Goal: Task Accomplishment & Management: Complete application form

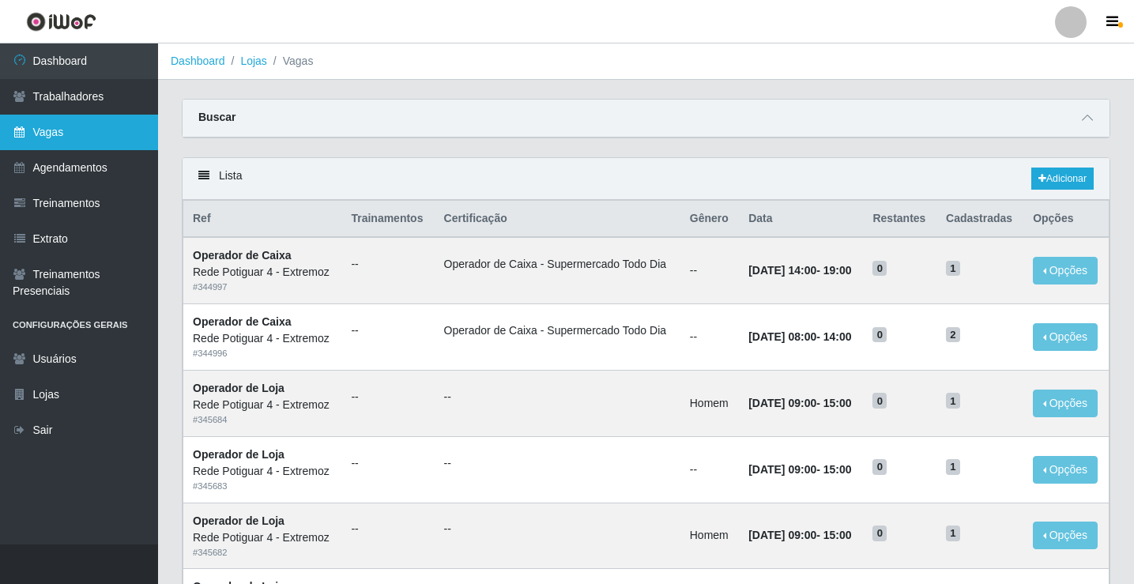
click at [115, 138] on link "Vagas" at bounding box center [79, 133] width 158 height 36
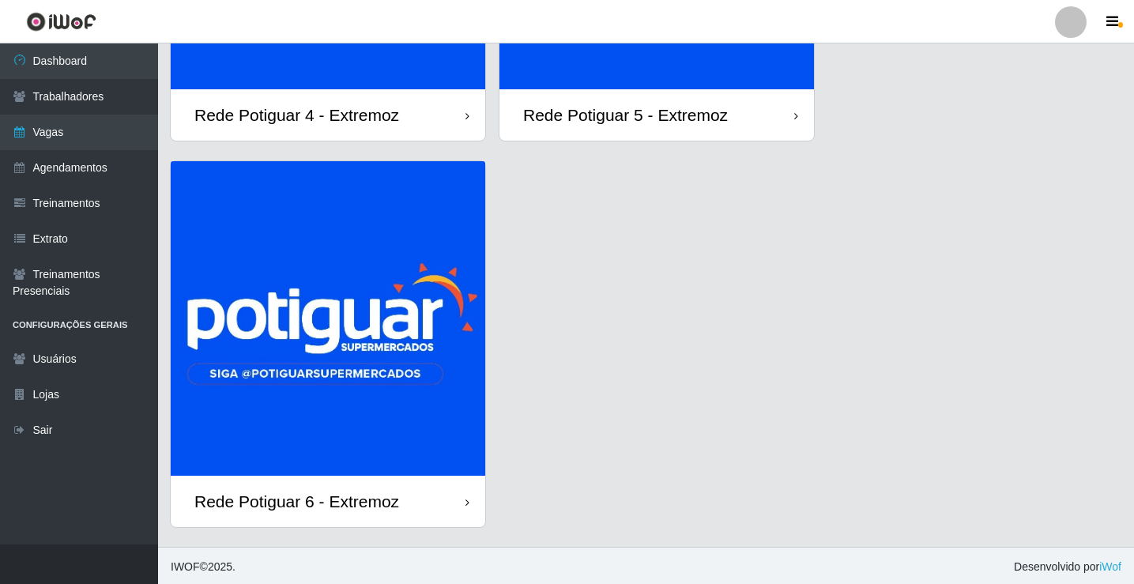
scroll to position [327, 0]
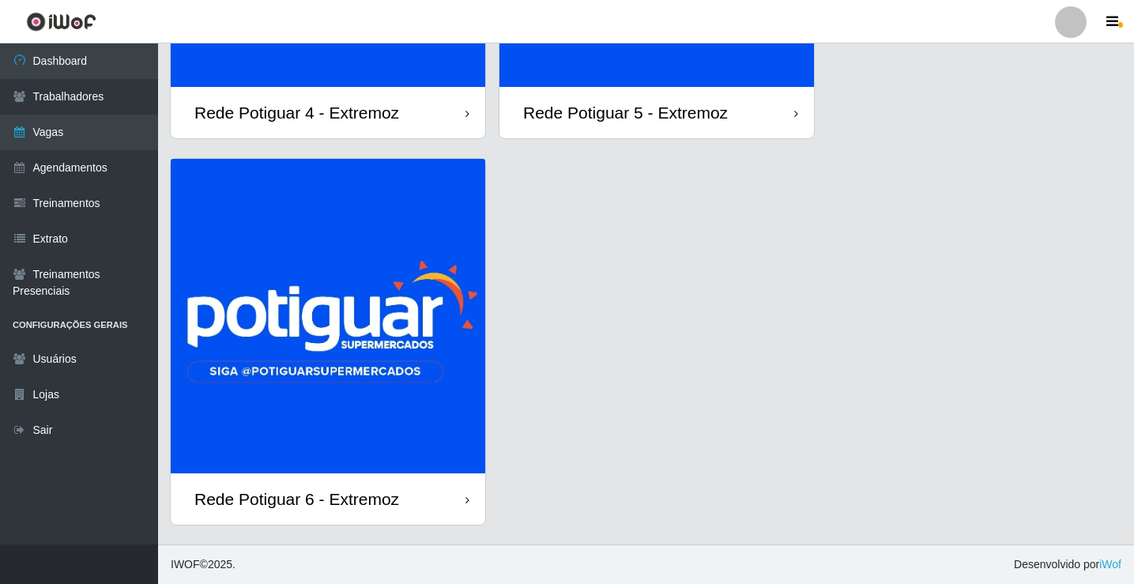
click at [382, 399] on img at bounding box center [328, 316] width 315 height 315
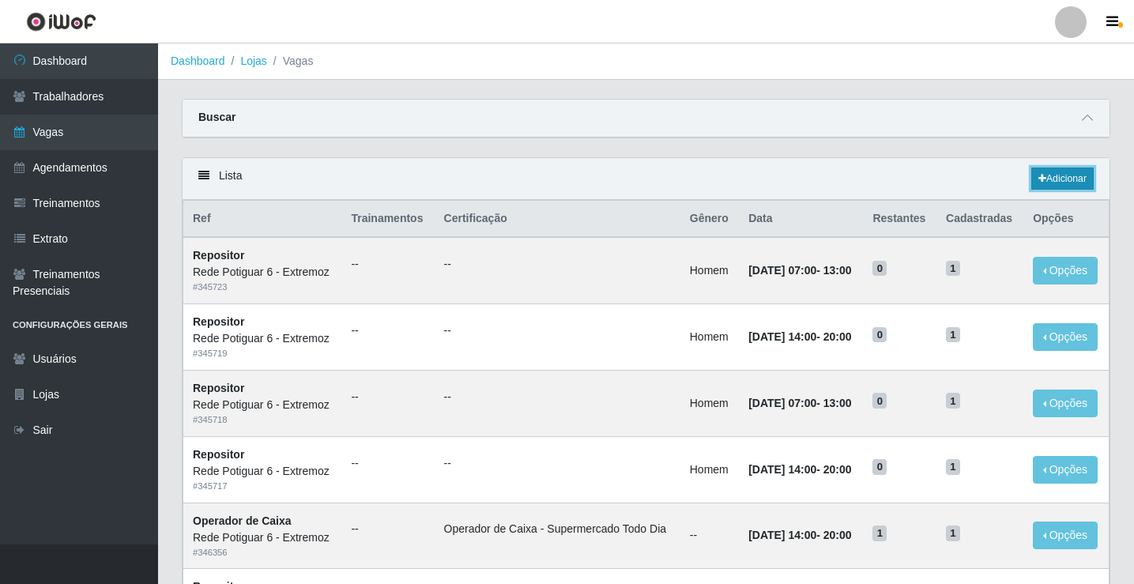
click at [1081, 172] on link "Adicionar" at bounding box center [1062, 179] width 62 height 22
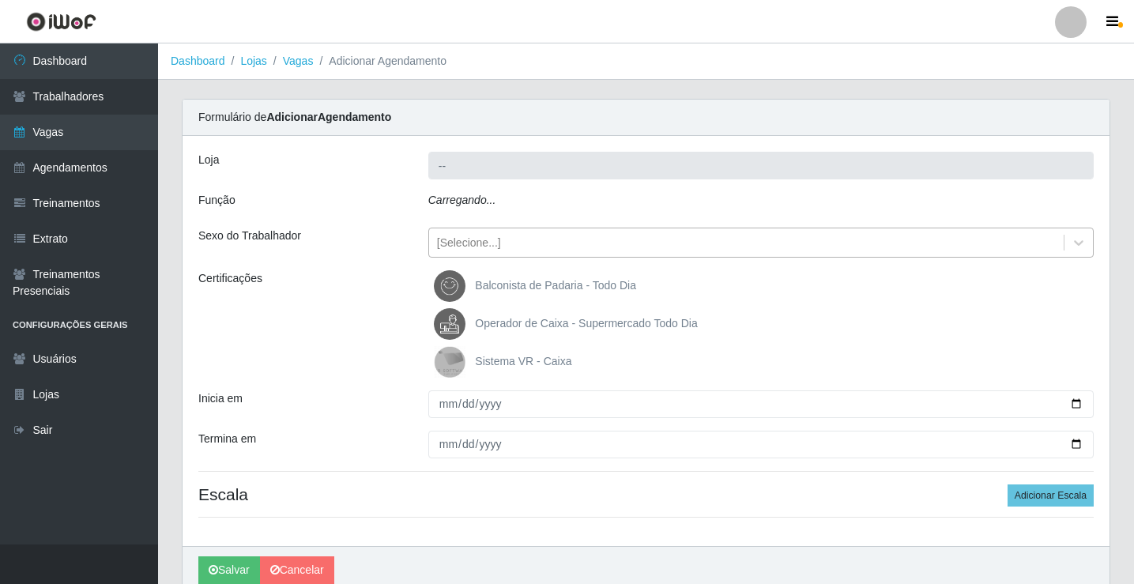
type input "Rede Potiguar 6 - Extremoz"
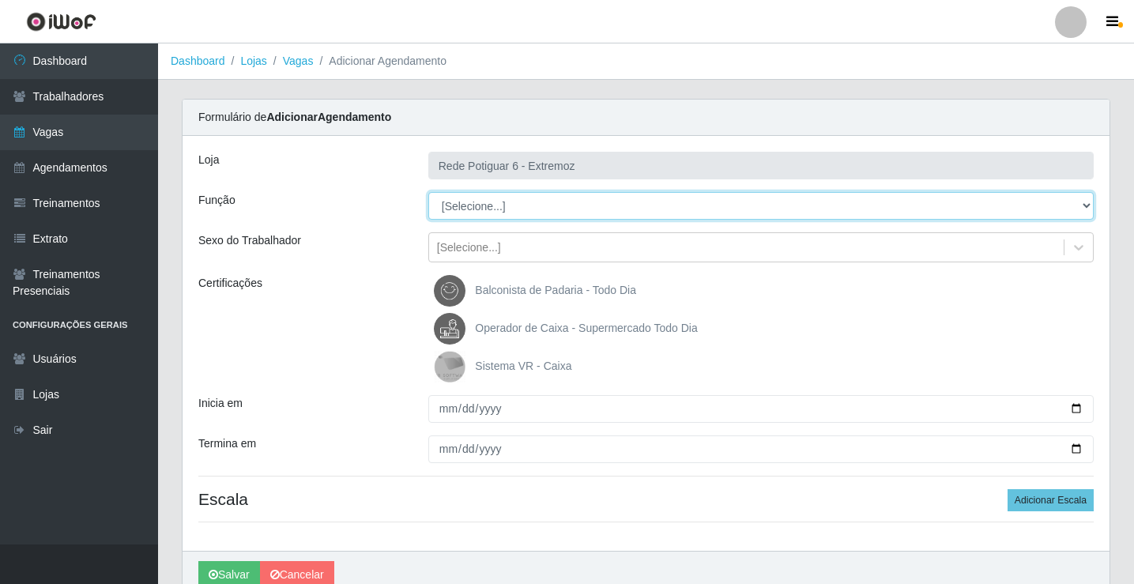
click at [490, 202] on select "[Selecione...] ASG Balconista Embalador Operador de Caixa Operador de Caixa + O…" at bounding box center [760, 206] width 665 height 28
select select "22"
click at [428, 192] on select "[Selecione...] ASG Balconista Embalador Operador de Caixa Operador de Caixa + O…" at bounding box center [760, 206] width 665 height 28
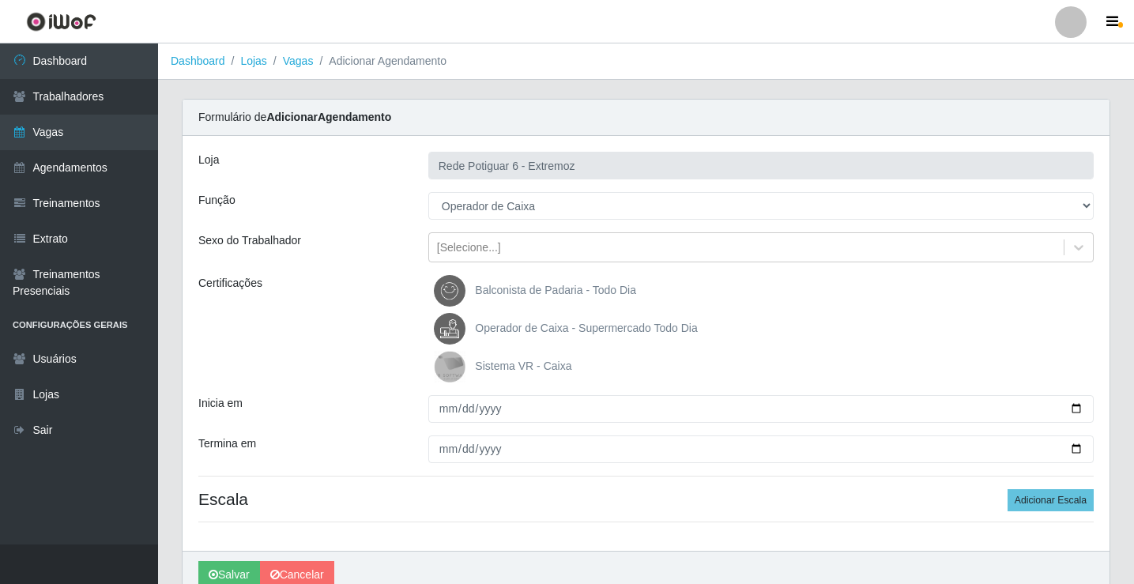
click at [538, 326] on span "Operador de Caixa - Supermercado Todo Dia" at bounding box center [586, 328] width 222 height 13
click at [0, 0] on input "Operador de Caixa - Supermercado Todo Dia" at bounding box center [0, 0] width 0 height 0
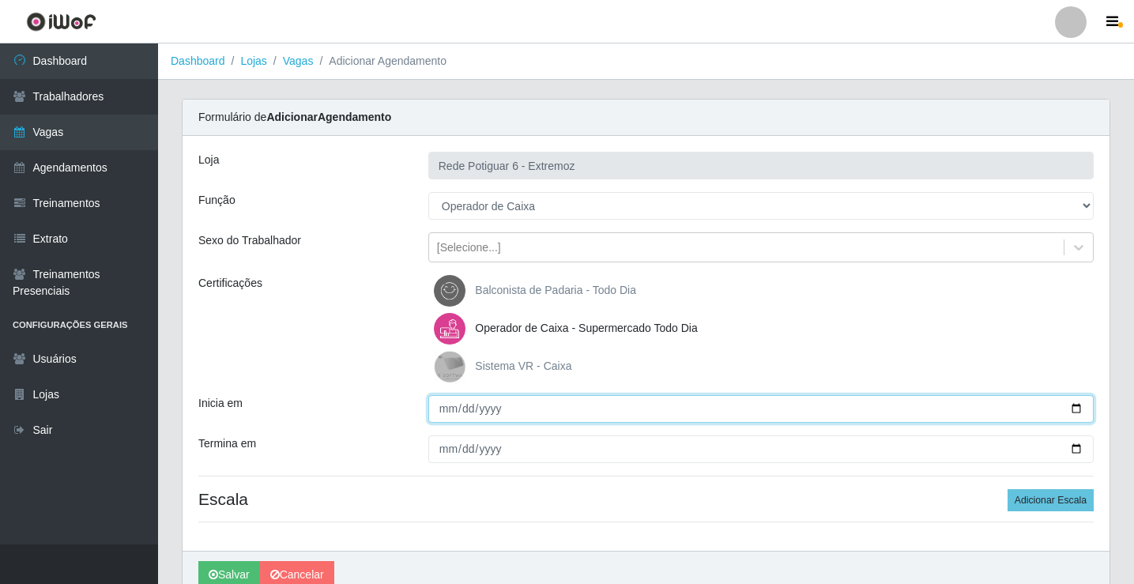
click at [438, 405] on input "Inicia em" at bounding box center [760, 409] width 665 height 28
type input "[DATE]"
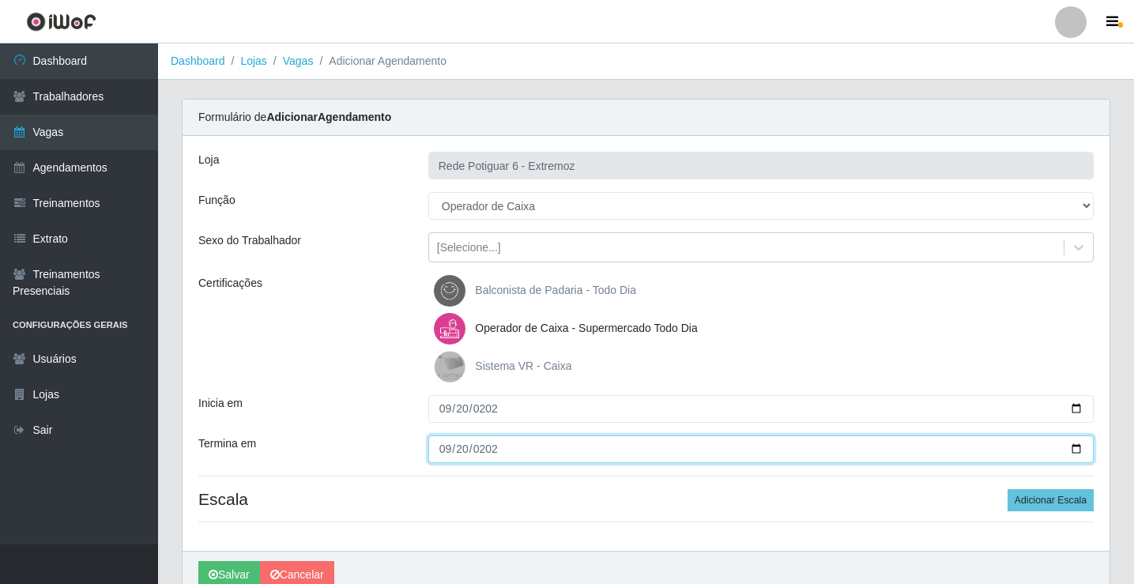
type input "[DATE]"
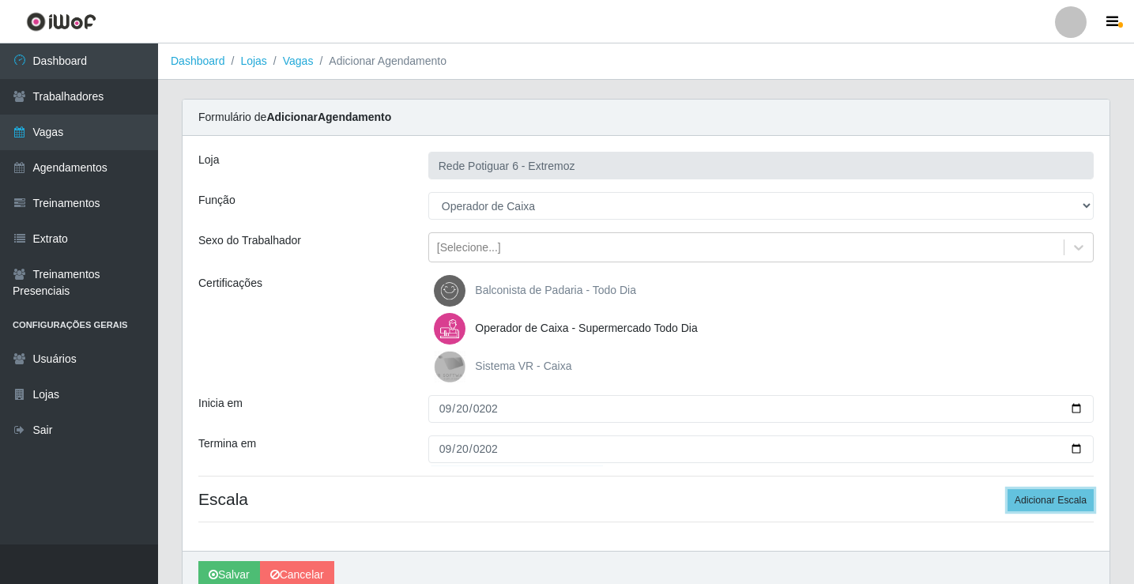
click at [1008, 489] on button "Adicionar Escala" at bounding box center [1051, 500] width 86 height 22
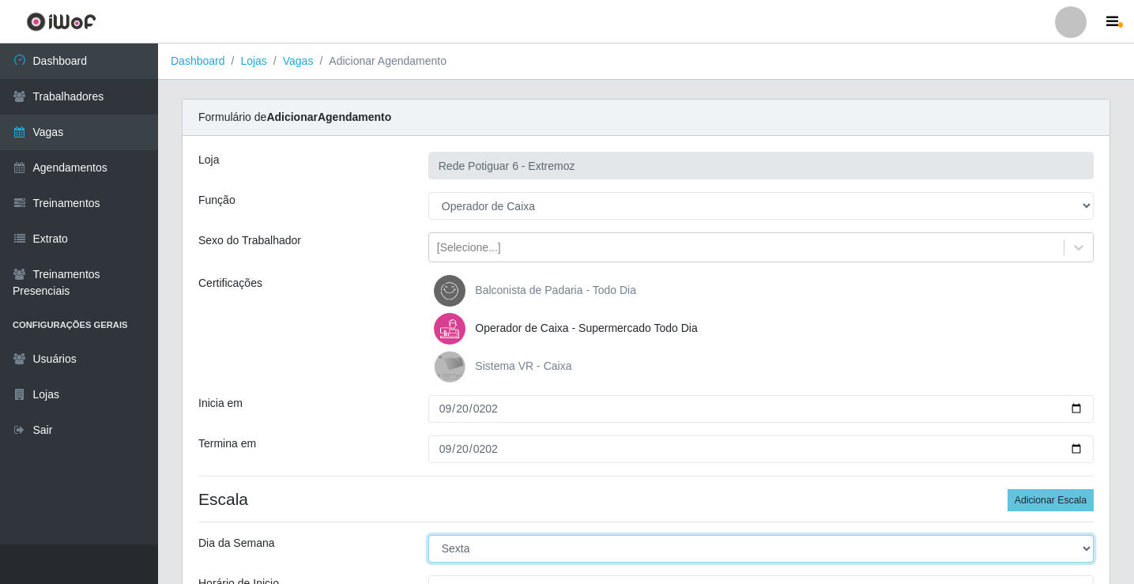
select select "6"
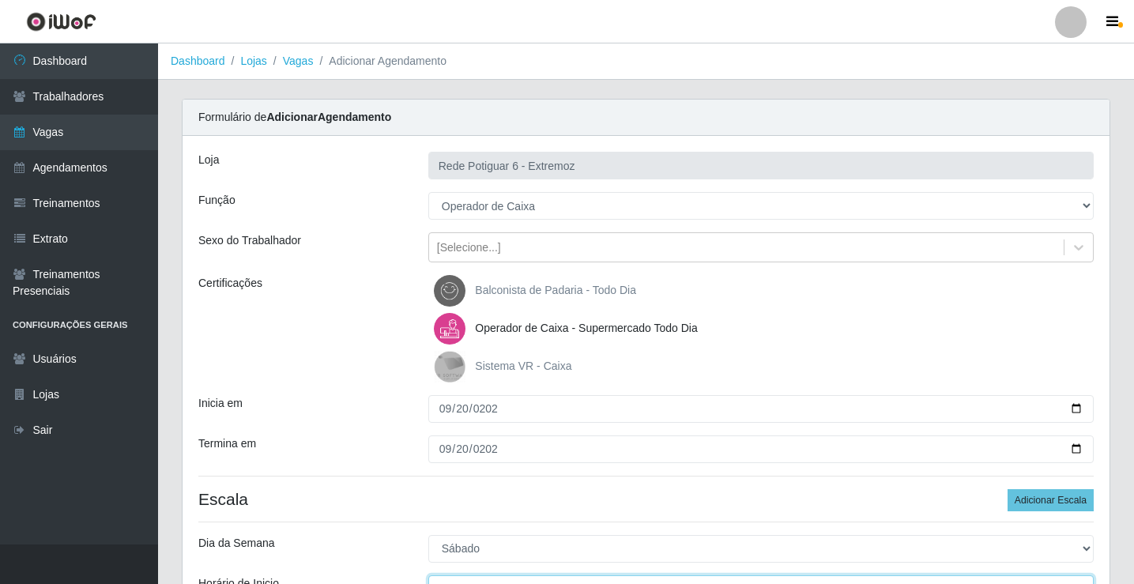
scroll to position [19, 0]
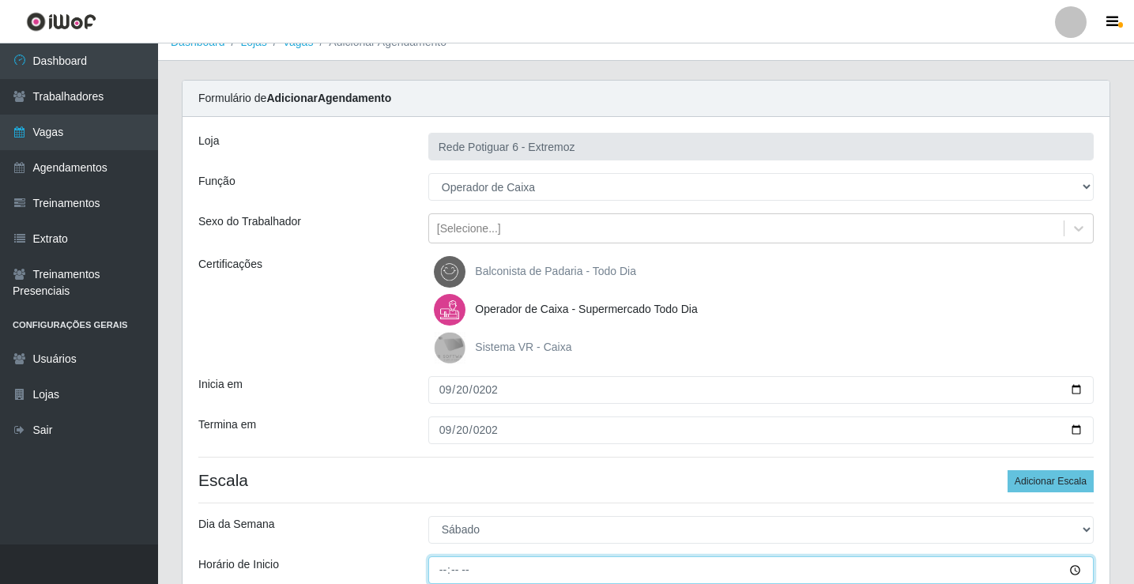
type input "14:00"
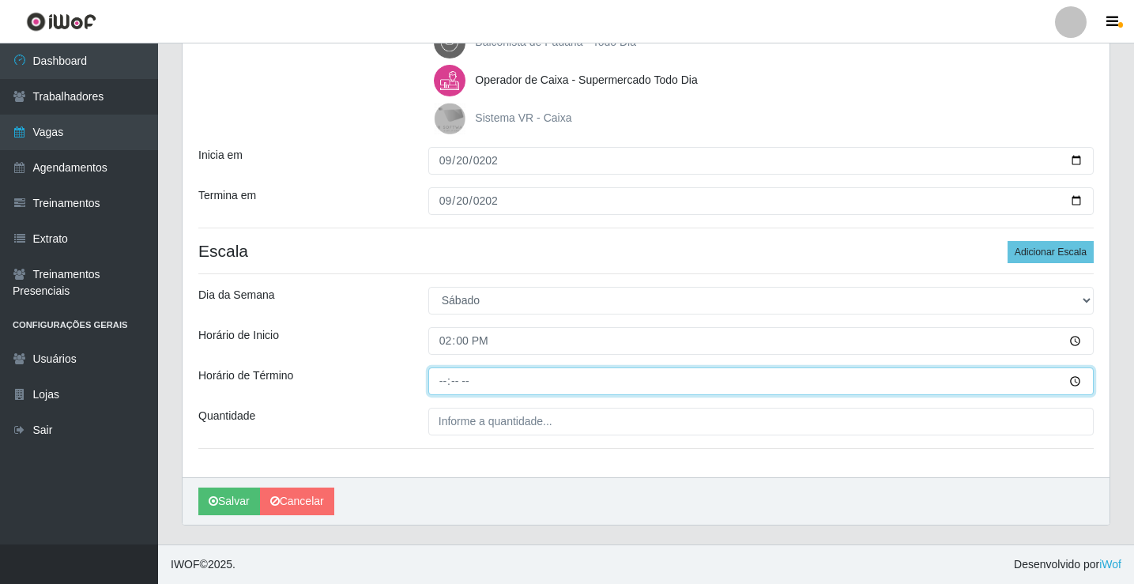
type input "20:00"
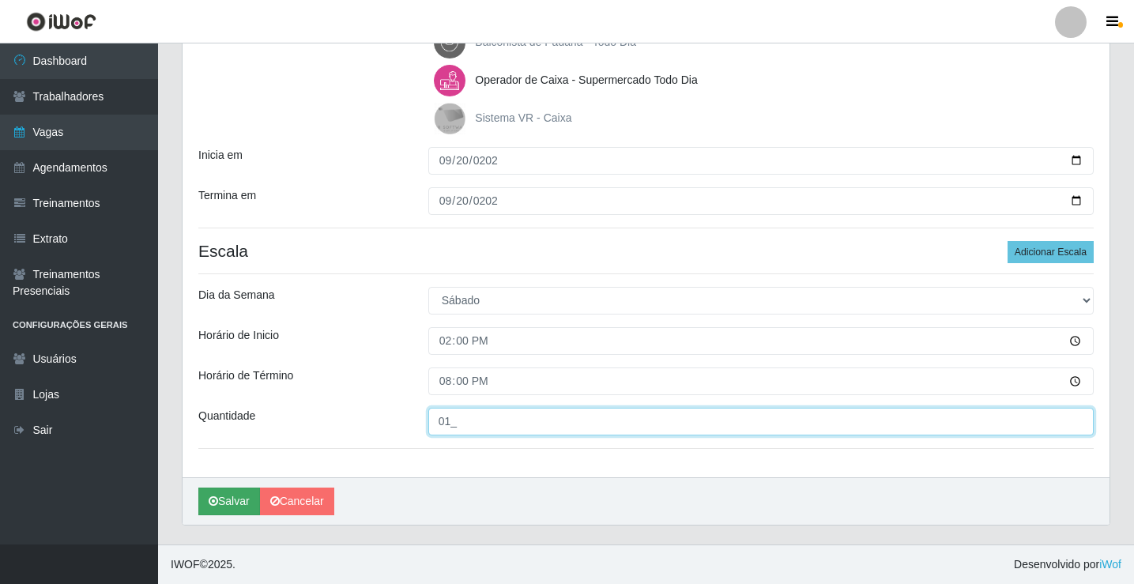
type input "01_"
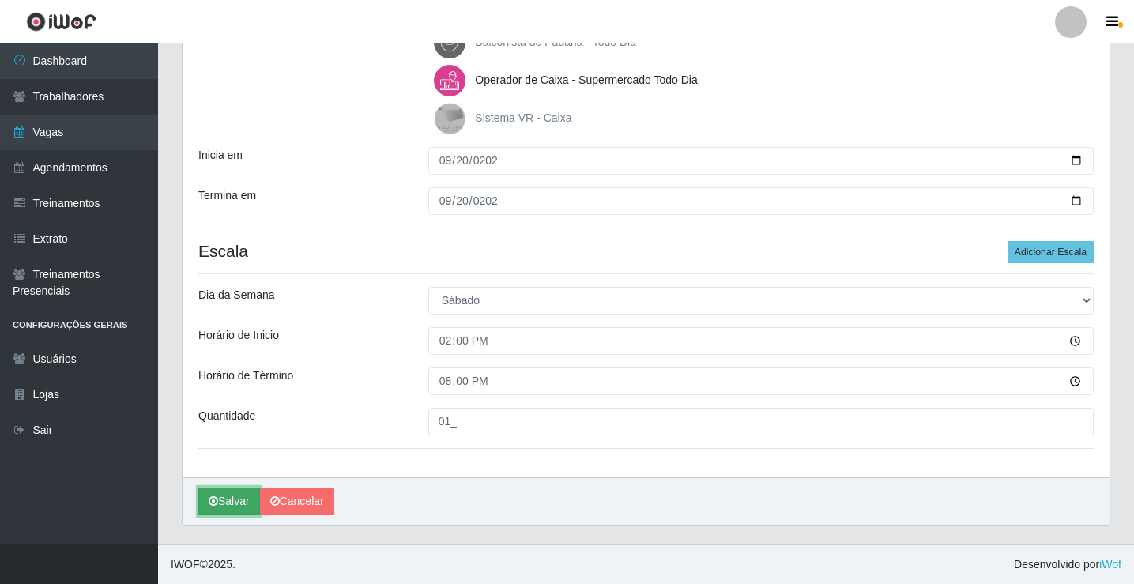
click at [215, 510] on button "Salvar" at bounding box center [229, 502] width 62 height 28
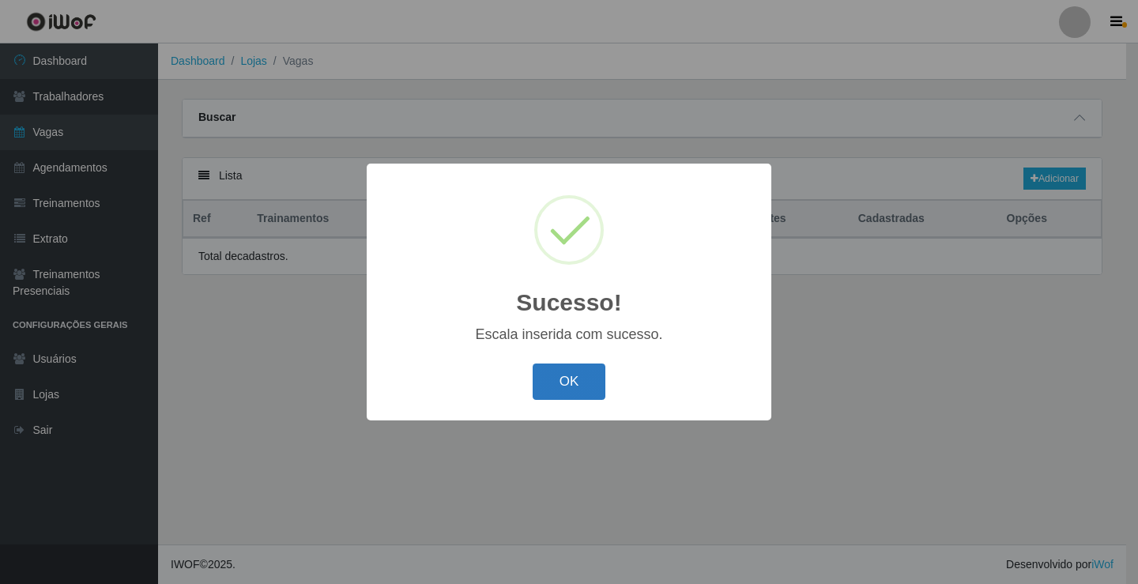
click at [586, 387] on button "OK" at bounding box center [569, 382] width 73 height 37
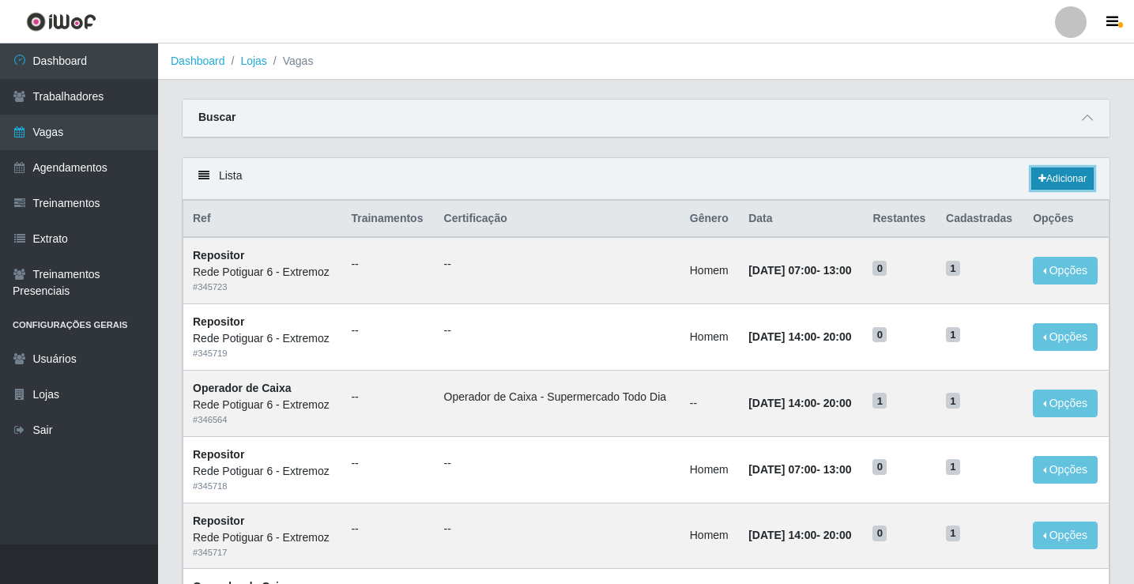
click at [1065, 174] on link "Adicionar" at bounding box center [1062, 179] width 62 height 22
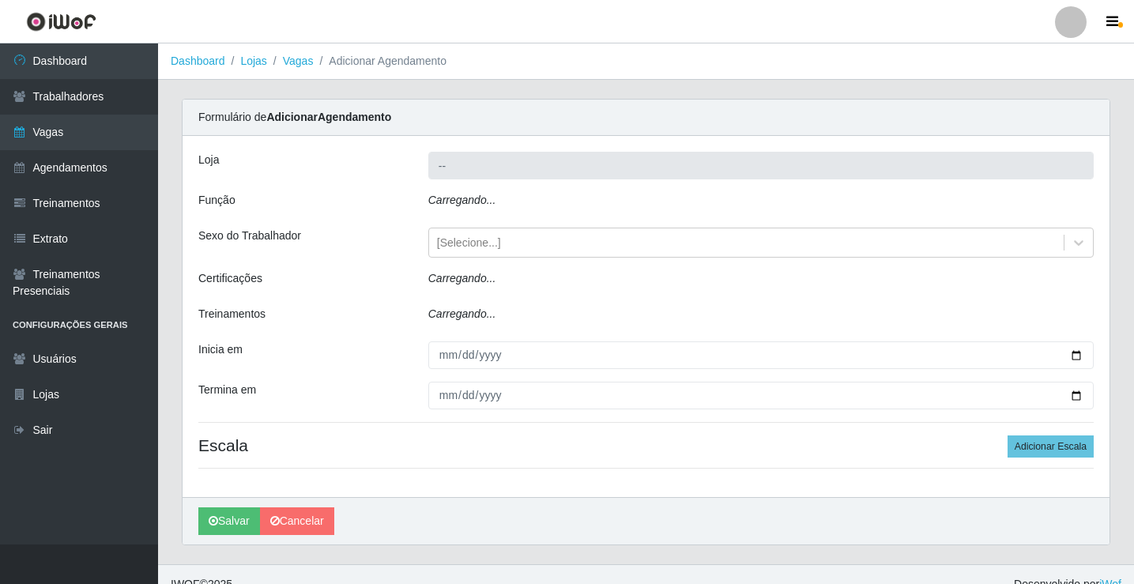
type input "Rede Potiguar 6 - Extremoz"
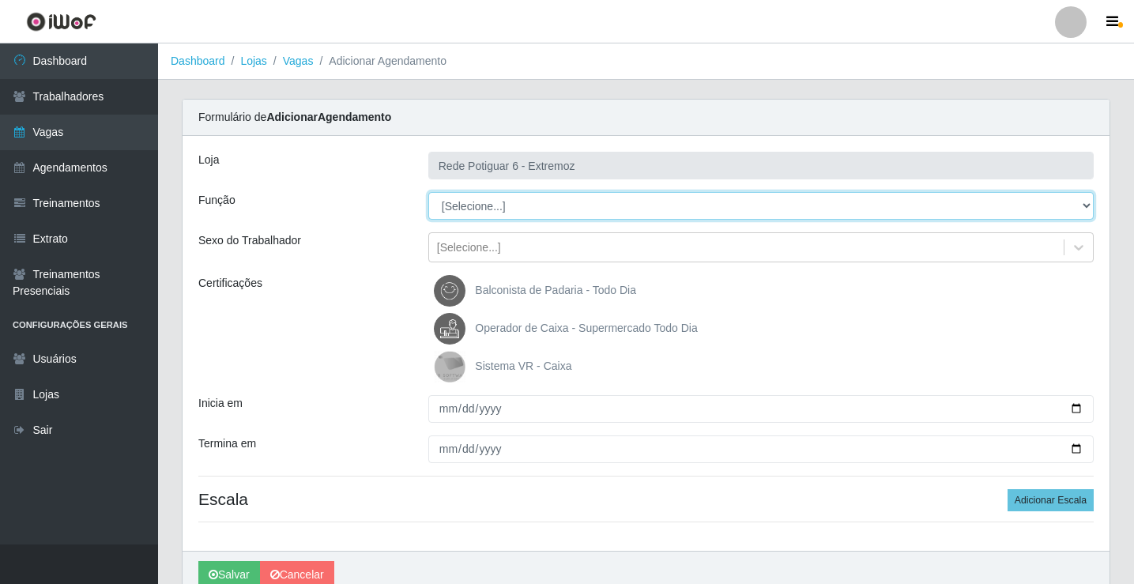
click at [505, 208] on select "[Selecione...] ASG Balconista Embalador Operador de Caixa Operador de Caixa + O…" at bounding box center [760, 206] width 665 height 28
select select "22"
click at [428, 192] on select "[Selecione...] ASG Balconista Embalador Operador de Caixa Operador de Caixa + O…" at bounding box center [760, 206] width 665 height 28
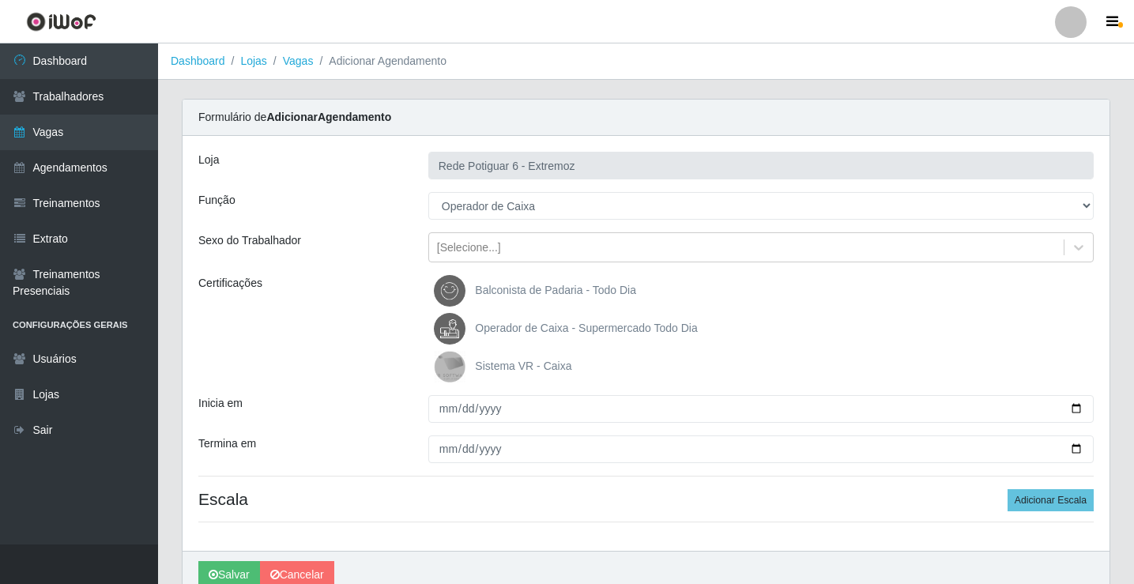
click at [535, 330] on span "Operador de Caixa - Supermercado Todo Dia" at bounding box center [586, 328] width 222 height 13
click at [0, 0] on input "Operador de Caixa - Supermercado Todo Dia" at bounding box center [0, 0] width 0 height 0
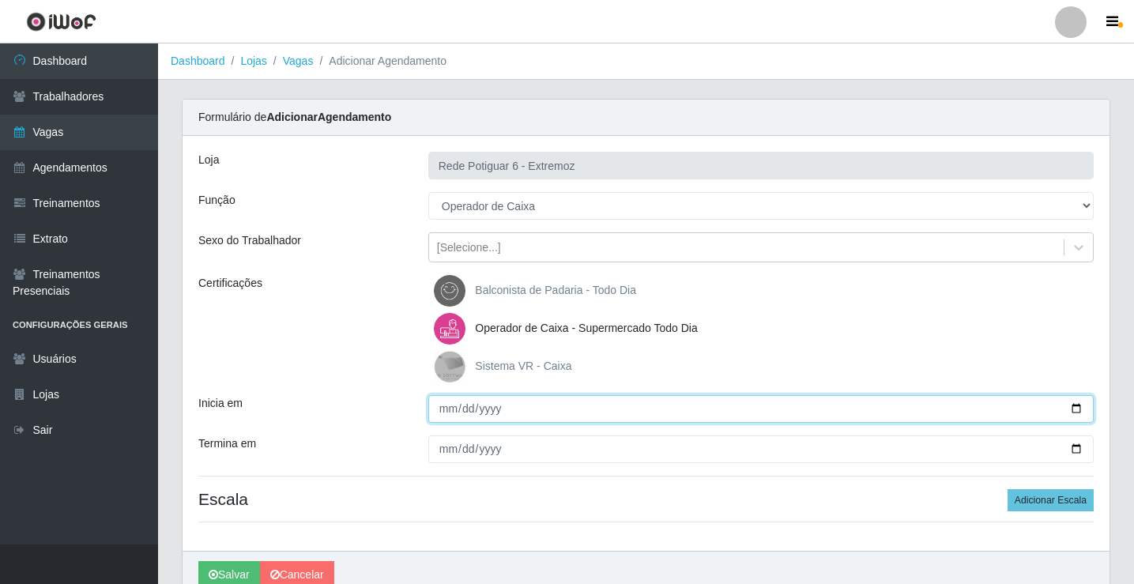
click at [449, 407] on input "Inicia em" at bounding box center [760, 409] width 665 height 28
type input "[DATE]"
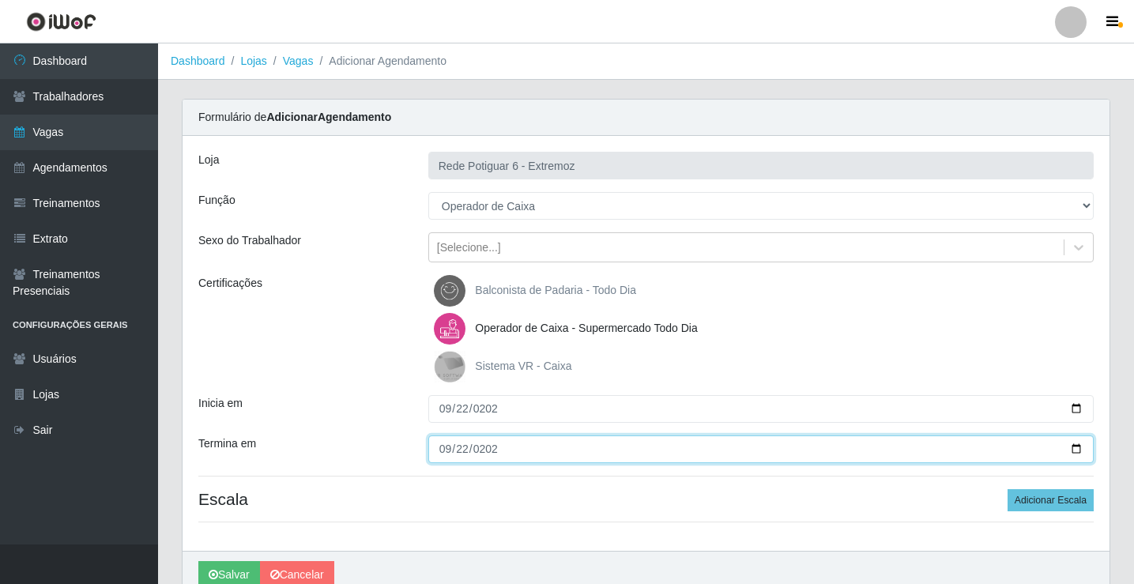
type input "[DATE]"
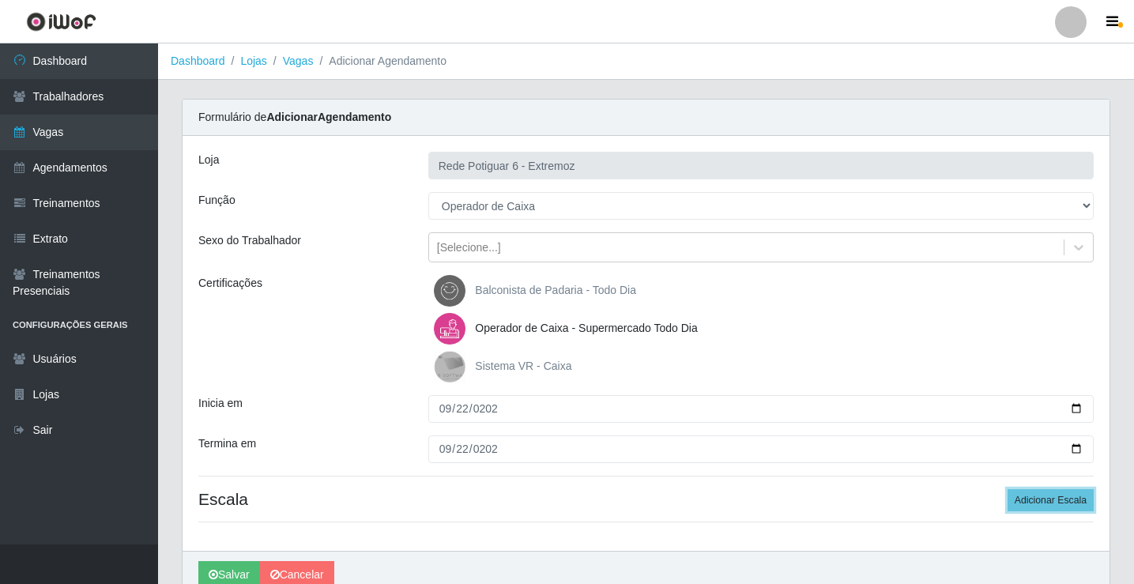
click at [1008, 489] on button "Adicionar Escala" at bounding box center [1051, 500] width 86 height 22
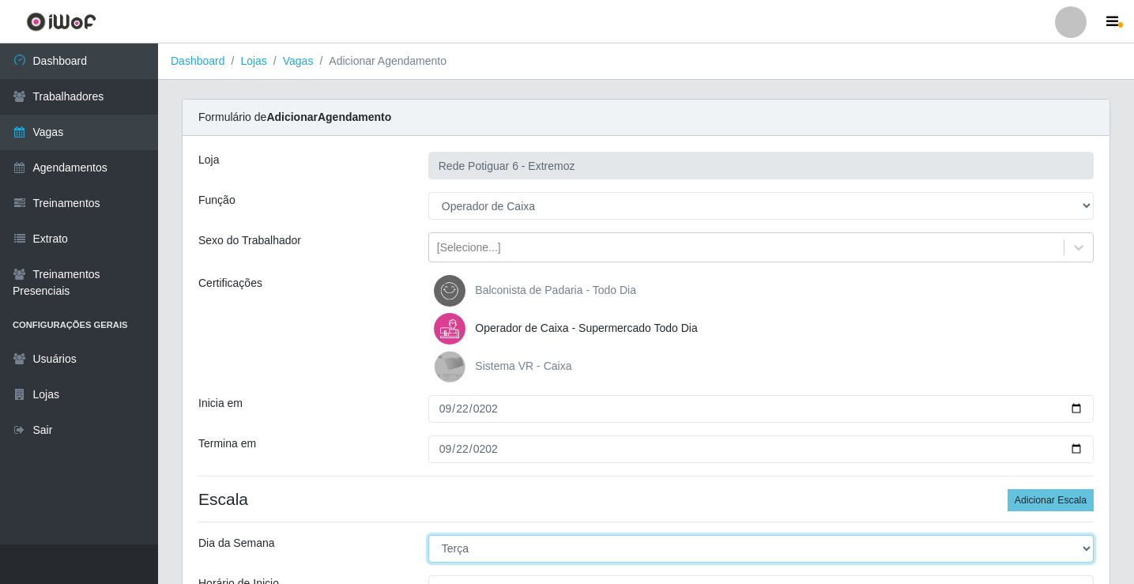
select select "1"
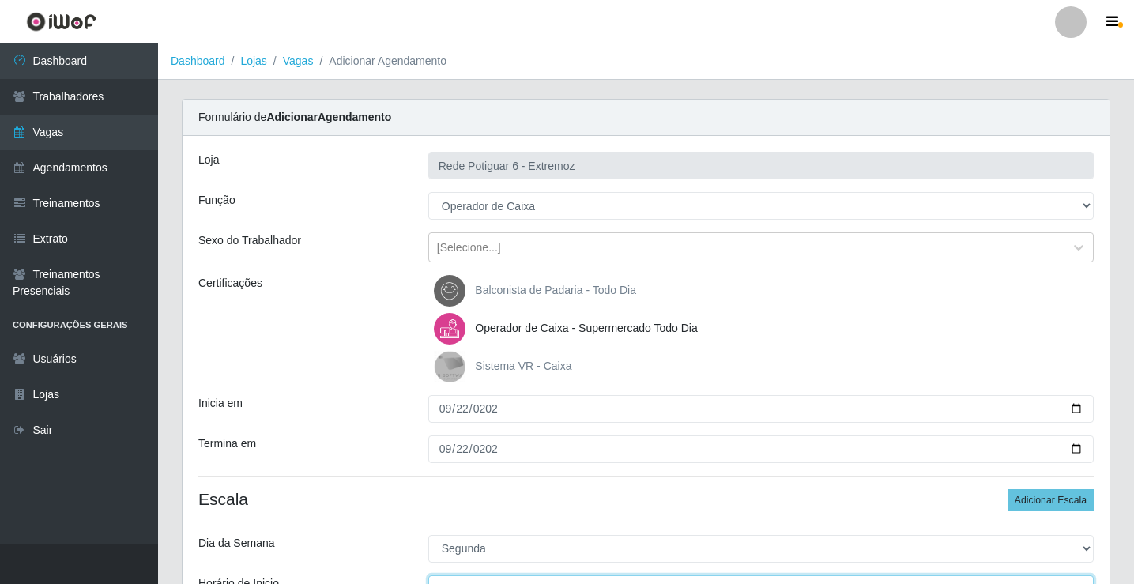
scroll to position [19, 0]
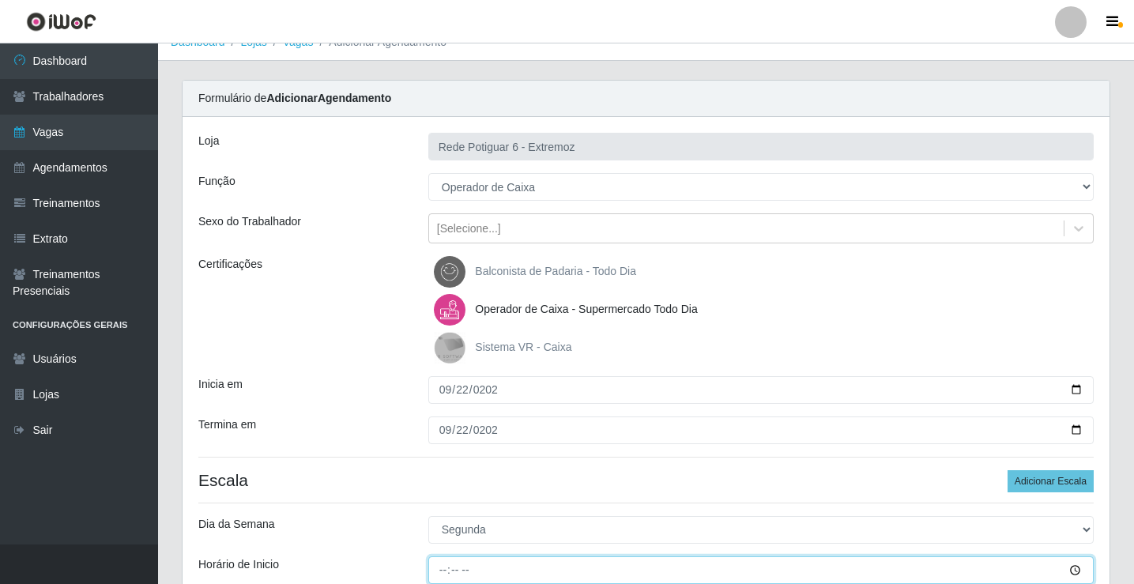
type input "07:00"
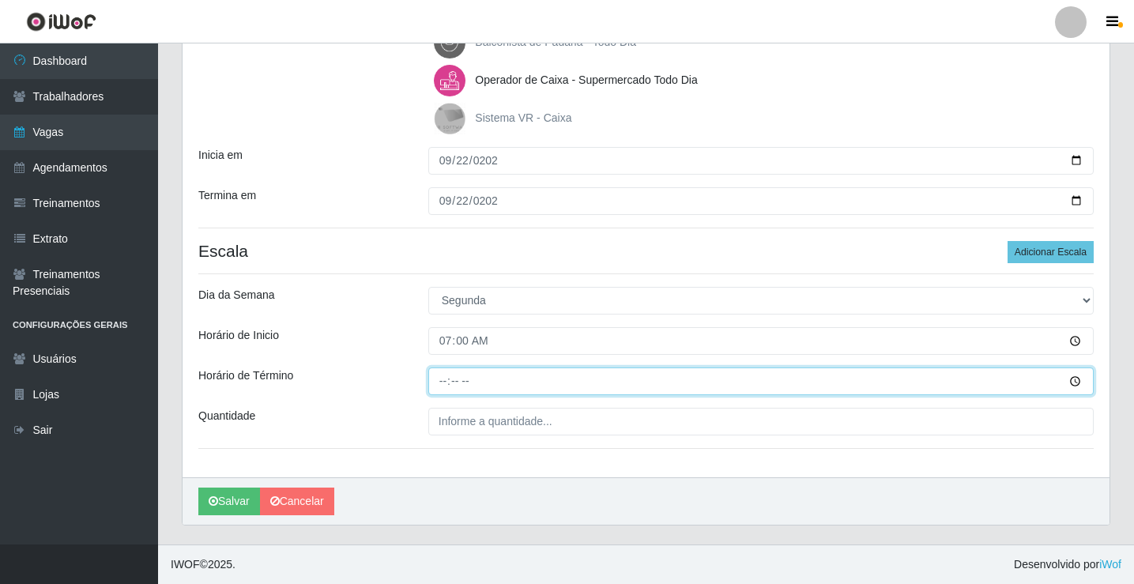
type input "13:00"
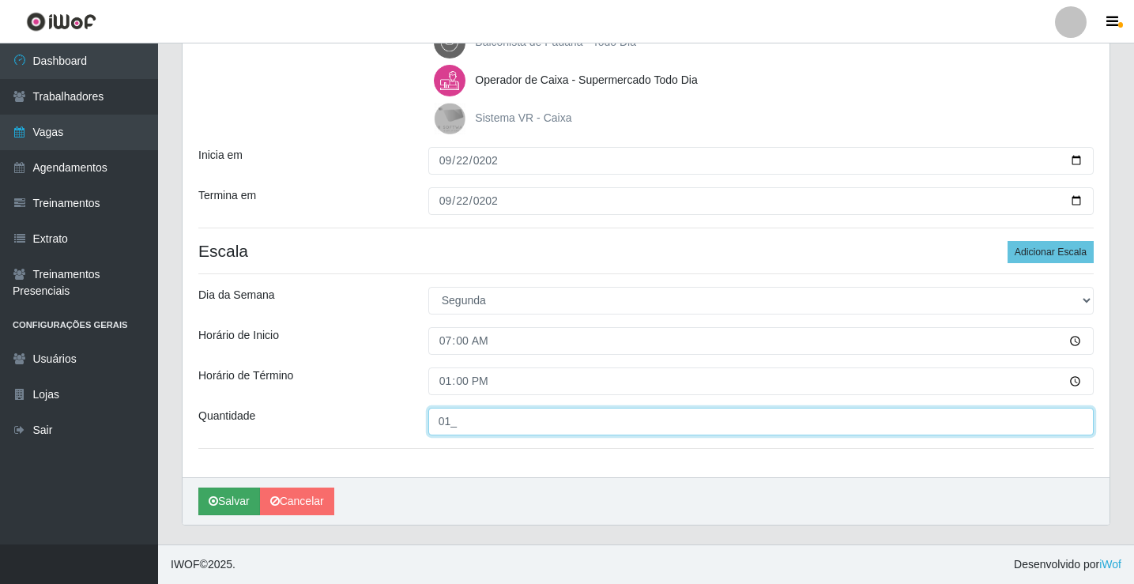
type input "01_"
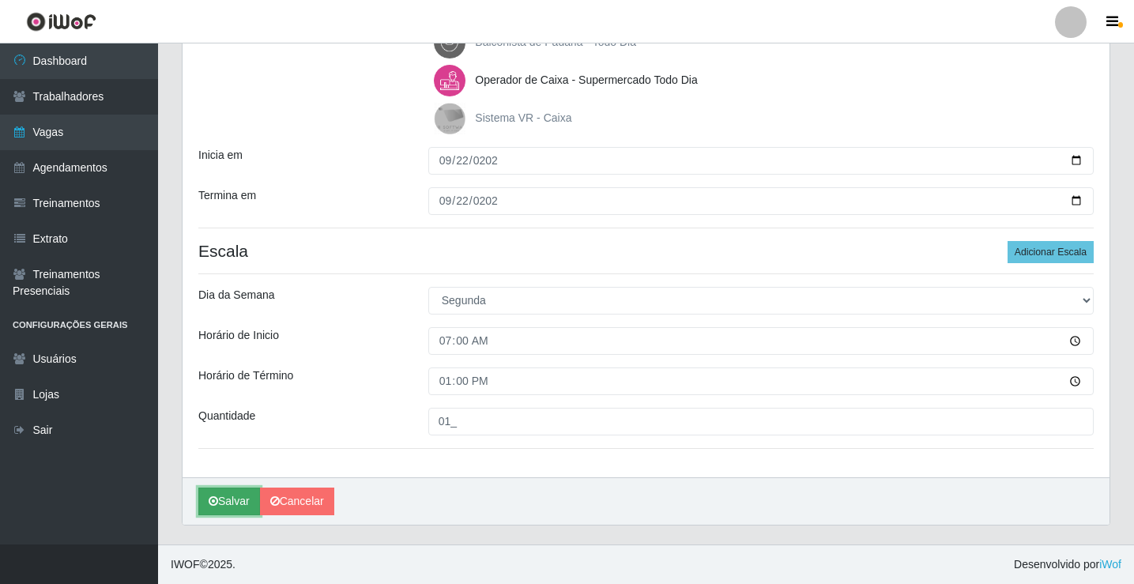
click at [234, 503] on button "Salvar" at bounding box center [229, 502] width 62 height 28
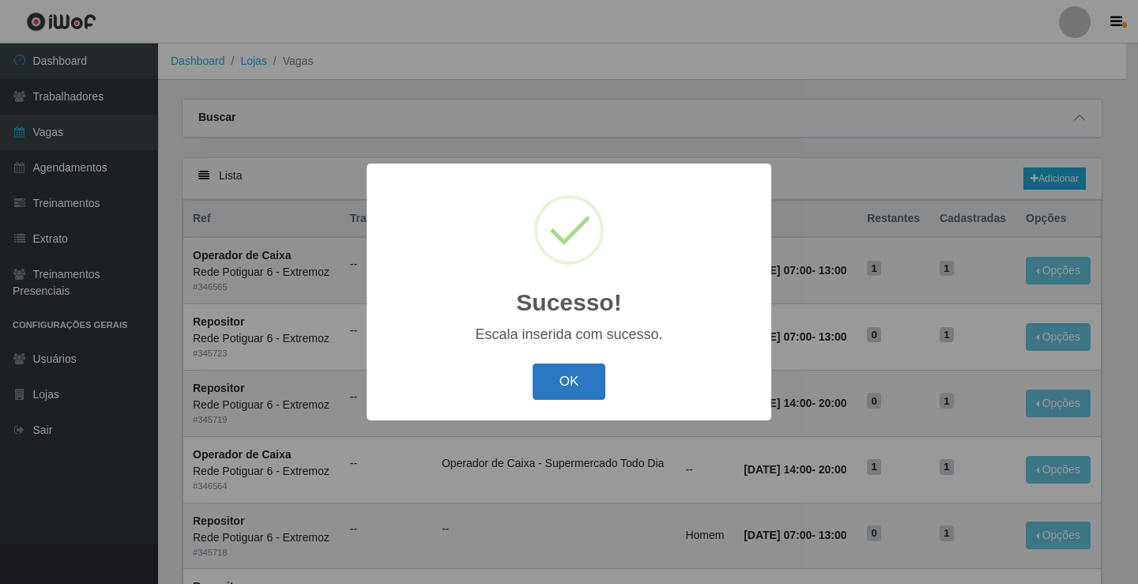
click at [547, 396] on button "OK" at bounding box center [569, 382] width 73 height 37
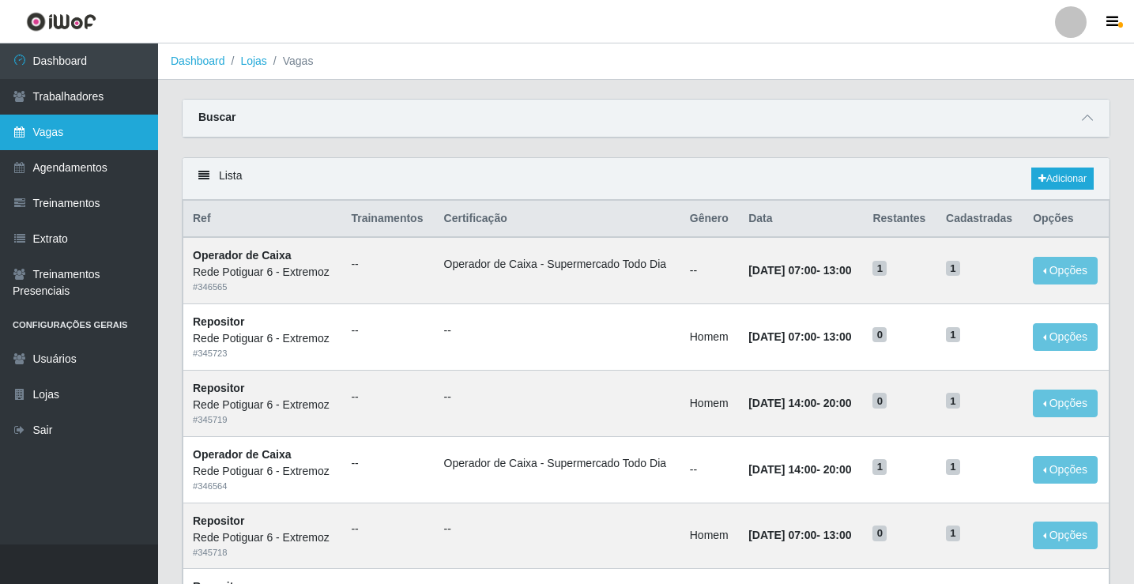
click at [69, 125] on link "Vagas" at bounding box center [79, 133] width 158 height 36
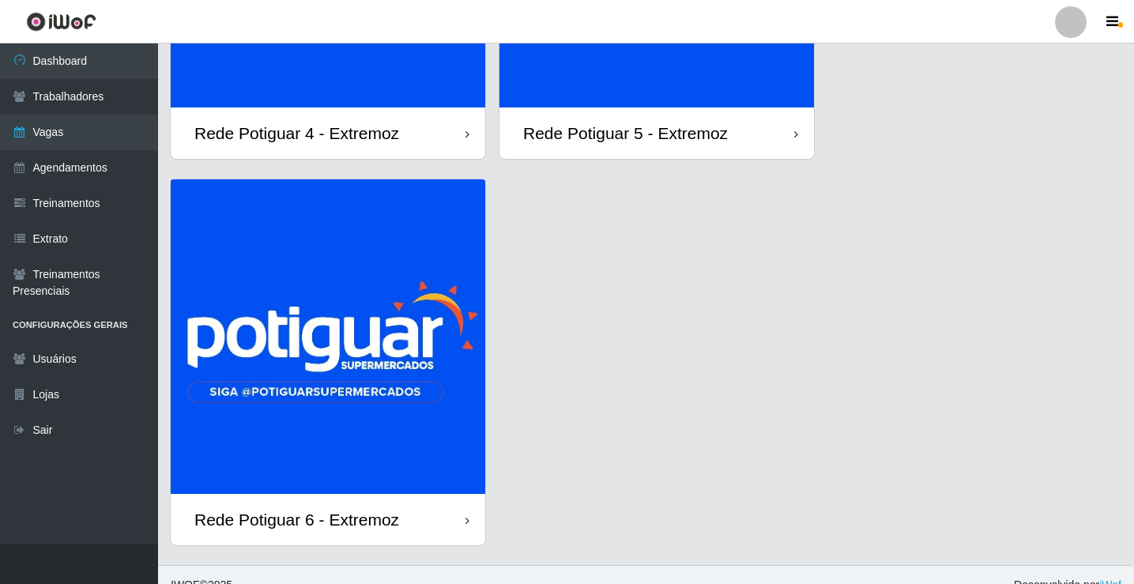
scroll to position [316, 0]
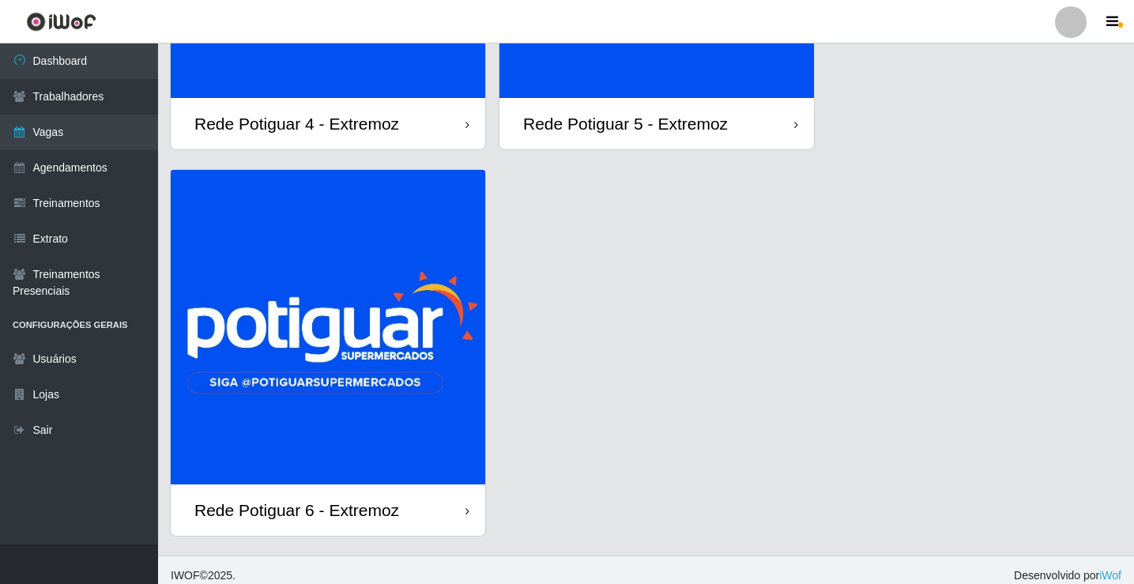
click at [347, 388] on img at bounding box center [328, 327] width 315 height 315
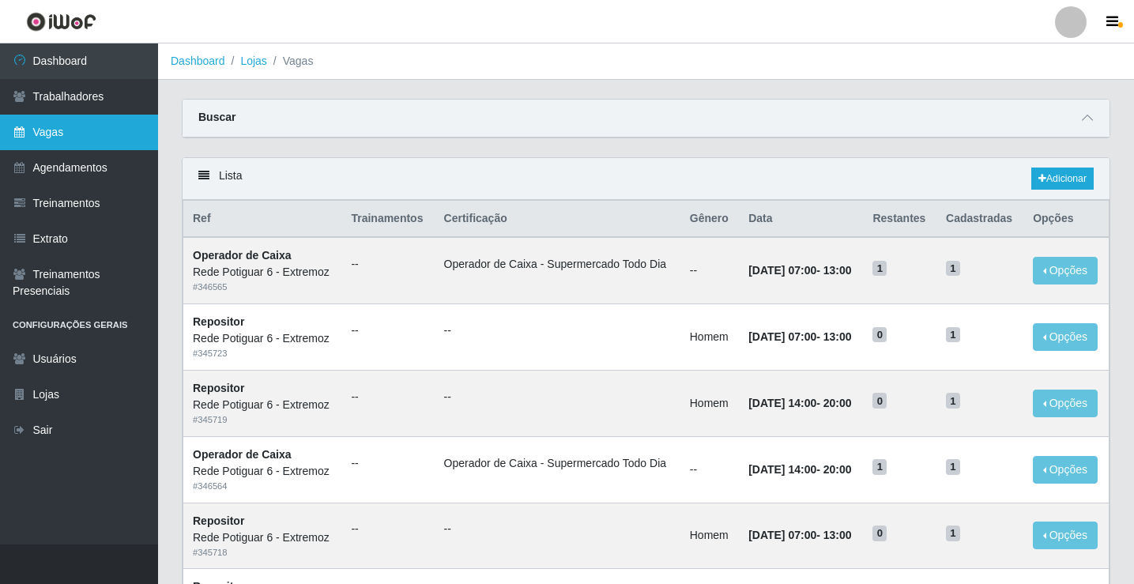
click at [85, 134] on link "Vagas" at bounding box center [79, 133] width 158 height 36
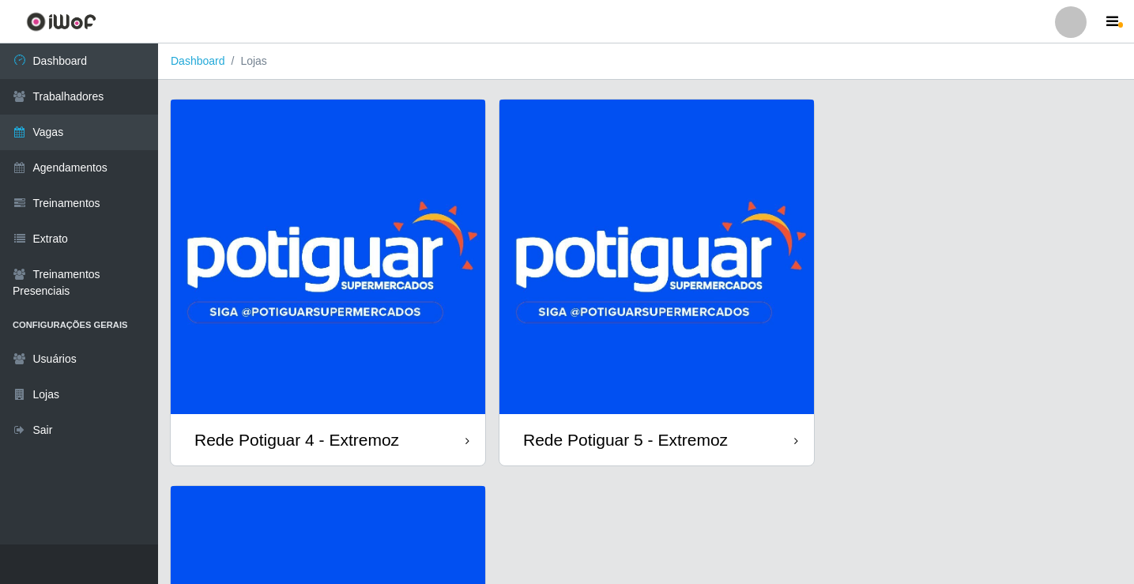
click at [341, 252] on img at bounding box center [328, 257] width 315 height 315
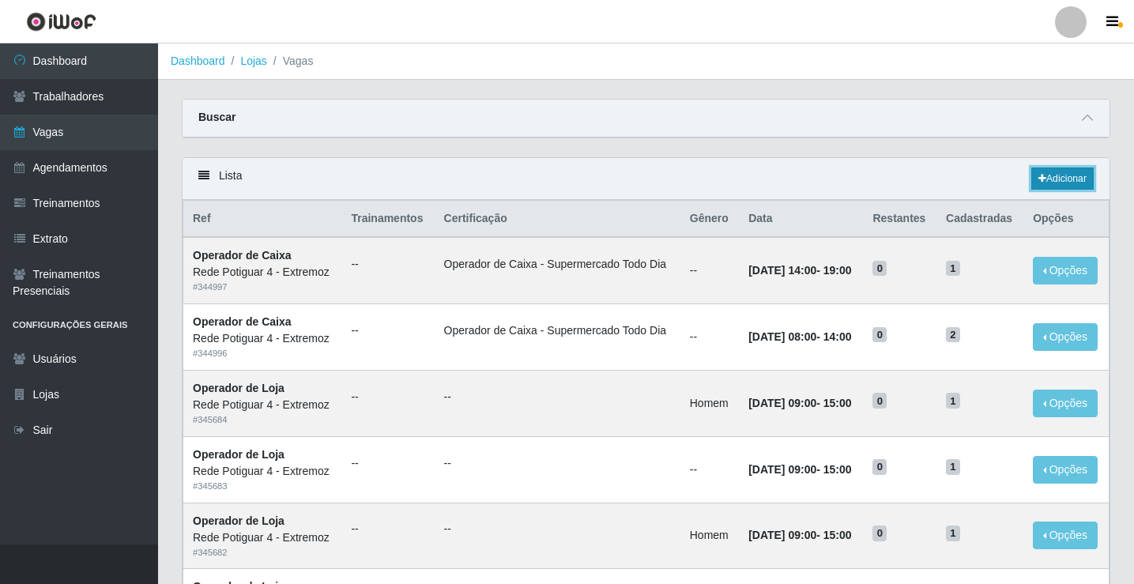
click at [1051, 176] on link "Adicionar" at bounding box center [1062, 179] width 62 height 22
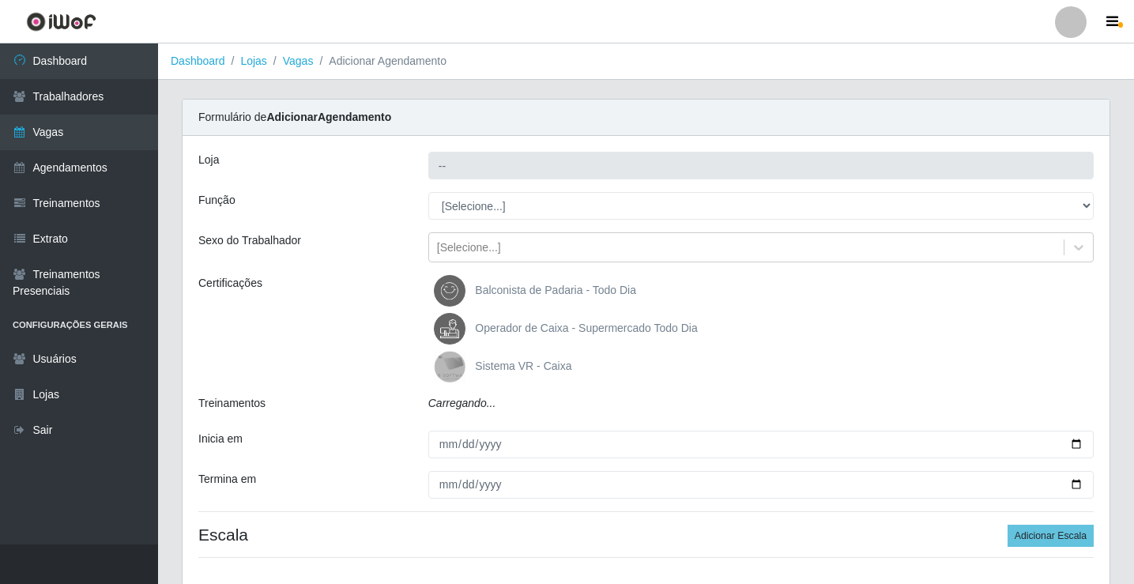
type input "Rede Potiguar 4 - Extremoz"
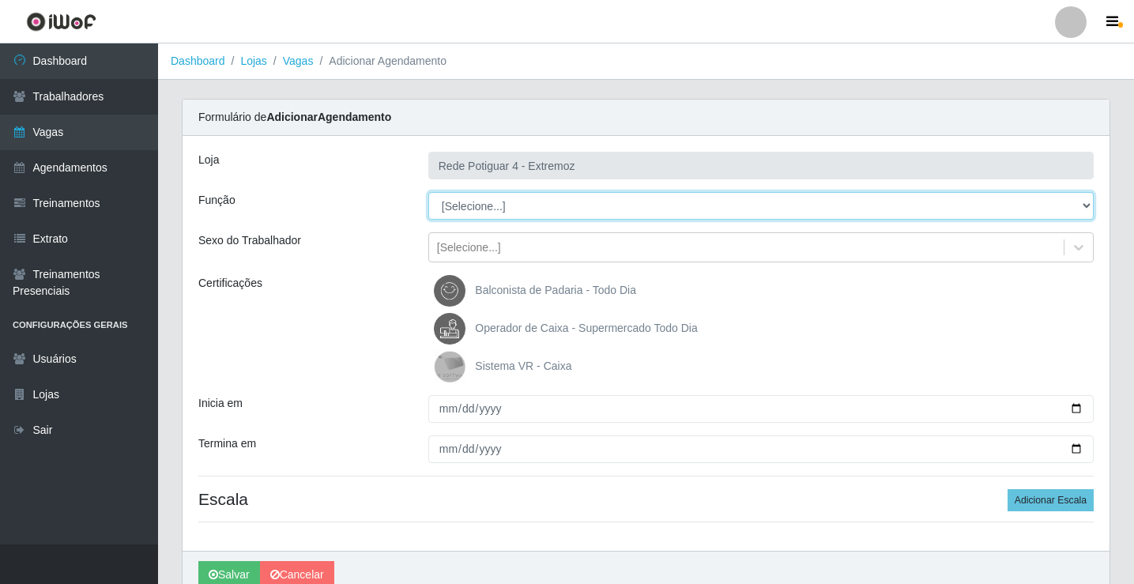
drag, startPoint x: 441, startPoint y: 196, endPoint x: 463, endPoint y: 209, distance: 25.9
click at [463, 209] on select "[Selecione...] ASG Auxiliar de Estacionamento Balconista Embalador Operador de …" at bounding box center [760, 206] width 665 height 28
select select "22"
click at [428, 192] on select "[Selecione...] ASG Auxiliar de Estacionamento Balconista Embalador Operador de …" at bounding box center [760, 206] width 665 height 28
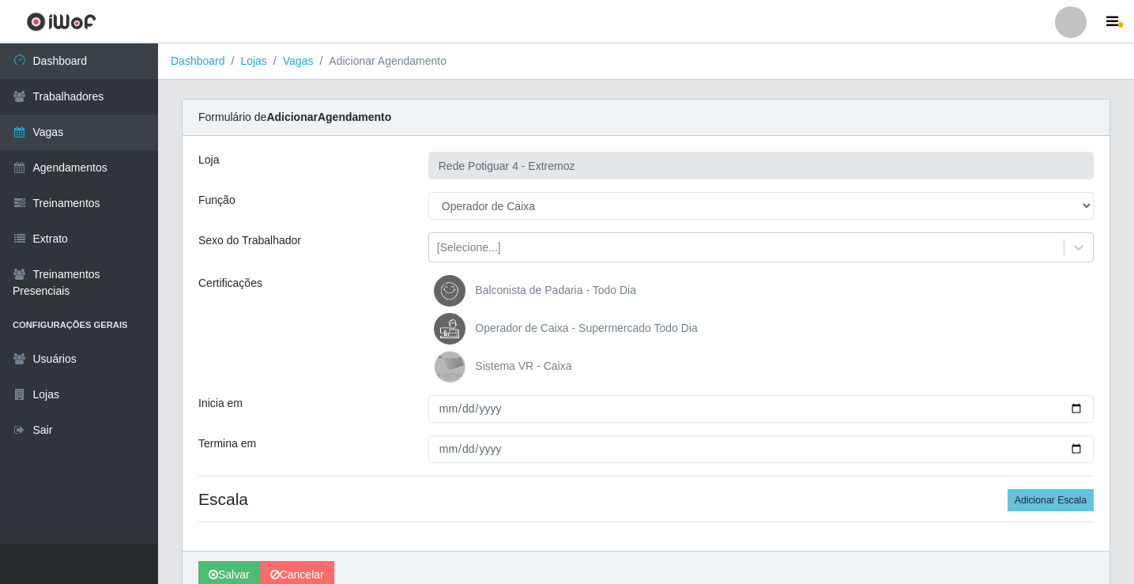
click at [530, 322] on span "Operador de Caixa - Supermercado Todo Dia" at bounding box center [586, 328] width 222 height 13
click at [0, 0] on input "Operador de Caixa - Supermercado Todo Dia" at bounding box center [0, 0] width 0 height 0
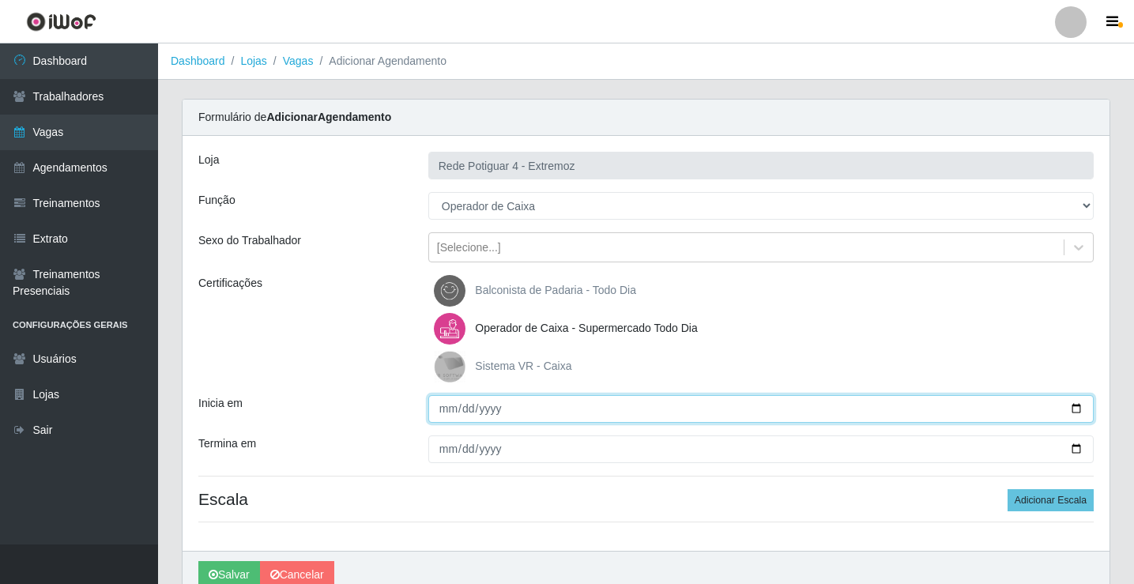
click at [454, 410] on input "Inicia em" at bounding box center [760, 409] width 665 height 28
type input "[DATE]"
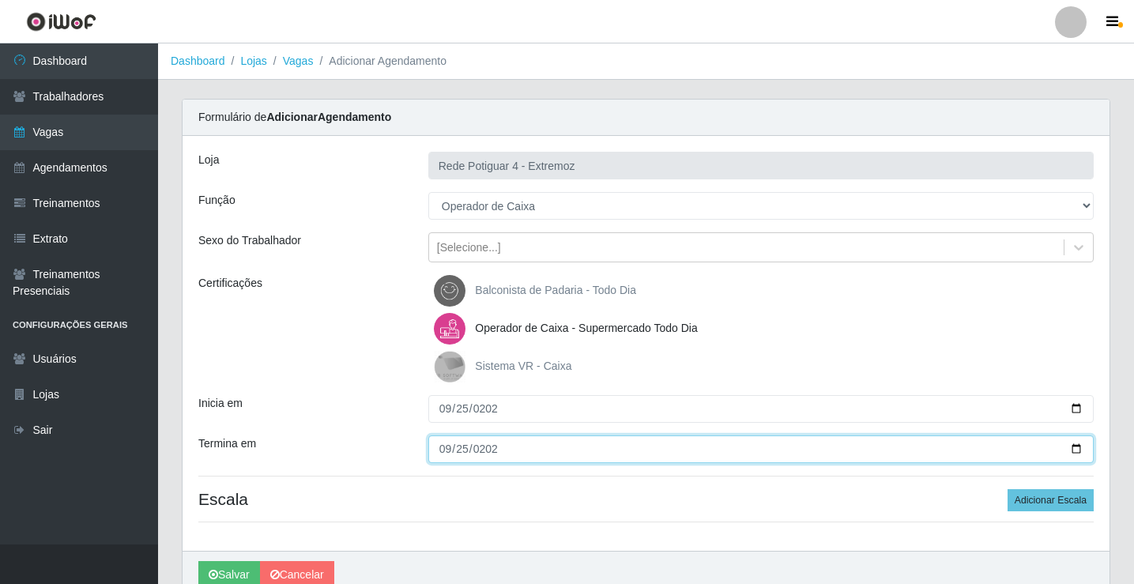
type input "[DATE]"
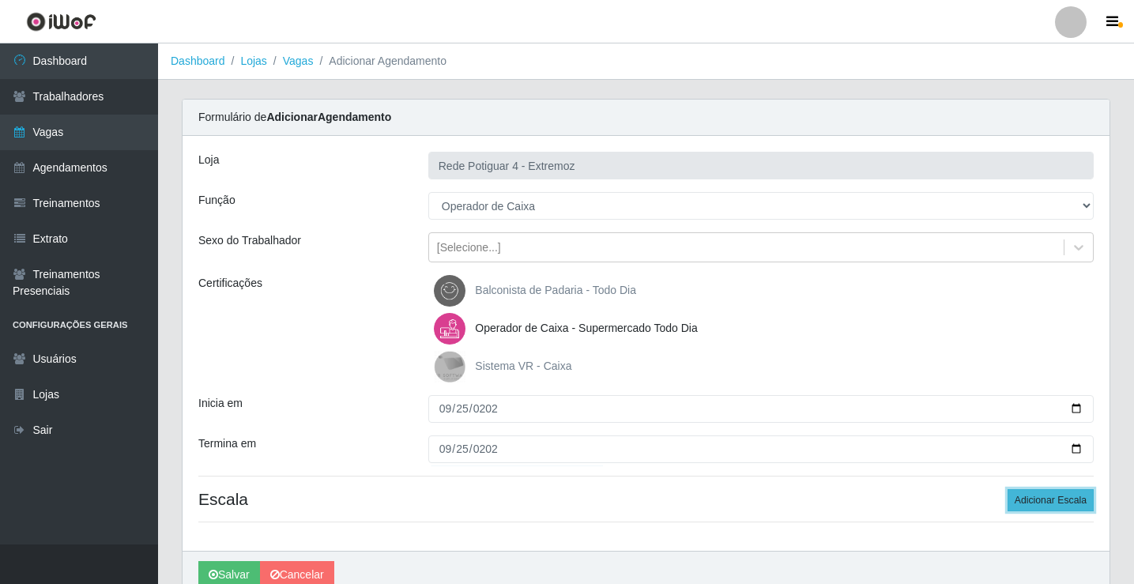
click at [1061, 490] on button "Adicionar Escala" at bounding box center [1051, 500] width 86 height 22
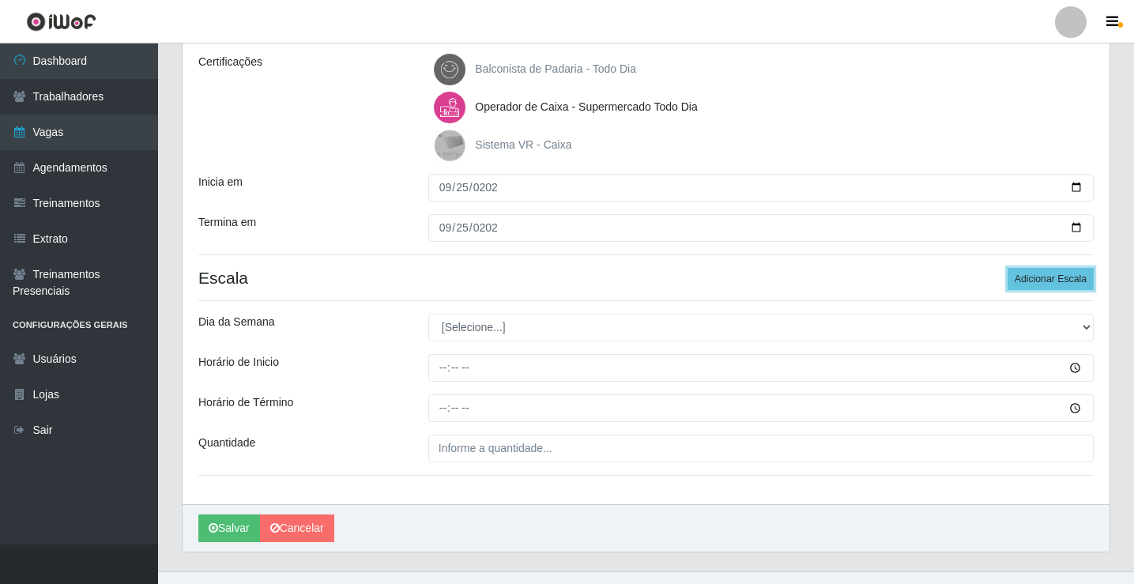
scroll to position [237, 0]
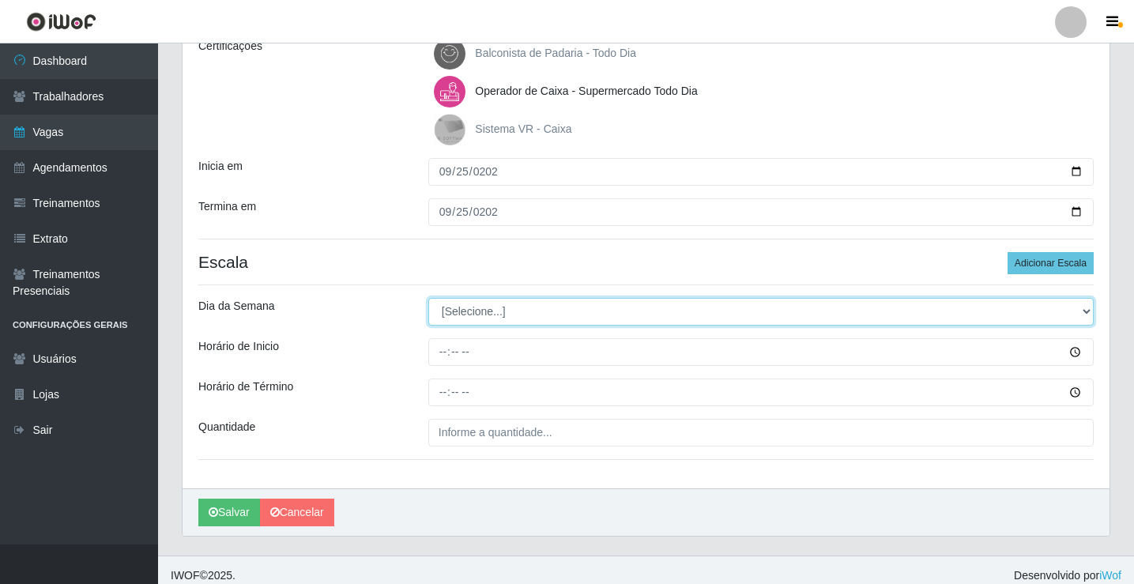
click at [466, 300] on select "[Selecione...] Segunda Terça Quarta Quinta Sexta Sábado Domingo" at bounding box center [760, 312] width 665 height 28
select select "4"
click at [428, 298] on select "[Selecione...] Segunda Terça Quarta Quinta Sexta Sábado Domingo" at bounding box center [760, 312] width 665 height 28
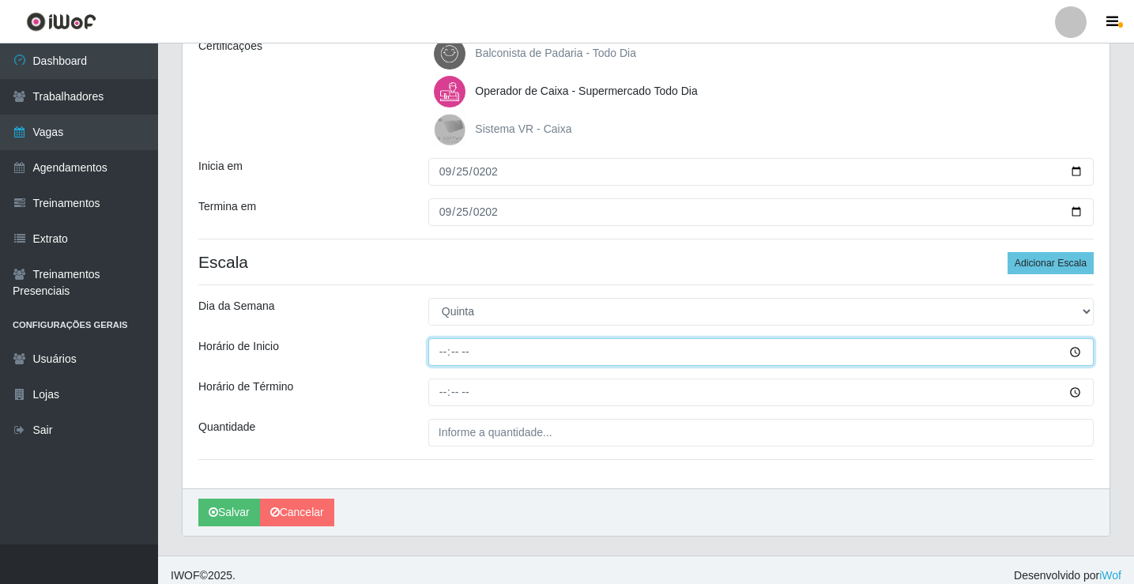
click at [443, 356] on input "Horário de Inicio" at bounding box center [760, 352] width 665 height 28
type input "09:00"
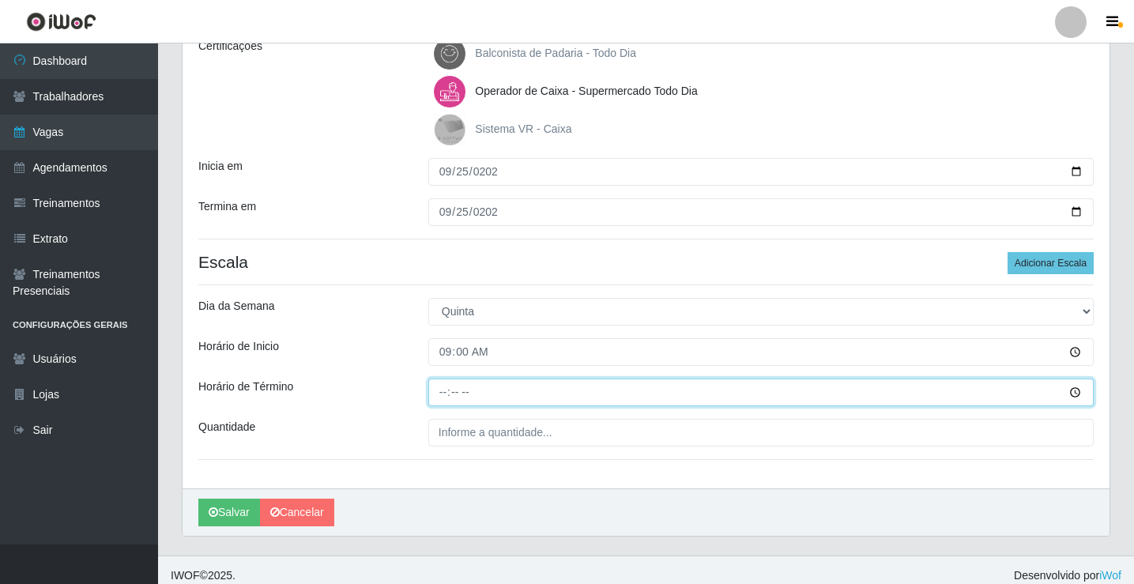
type input "13:00"
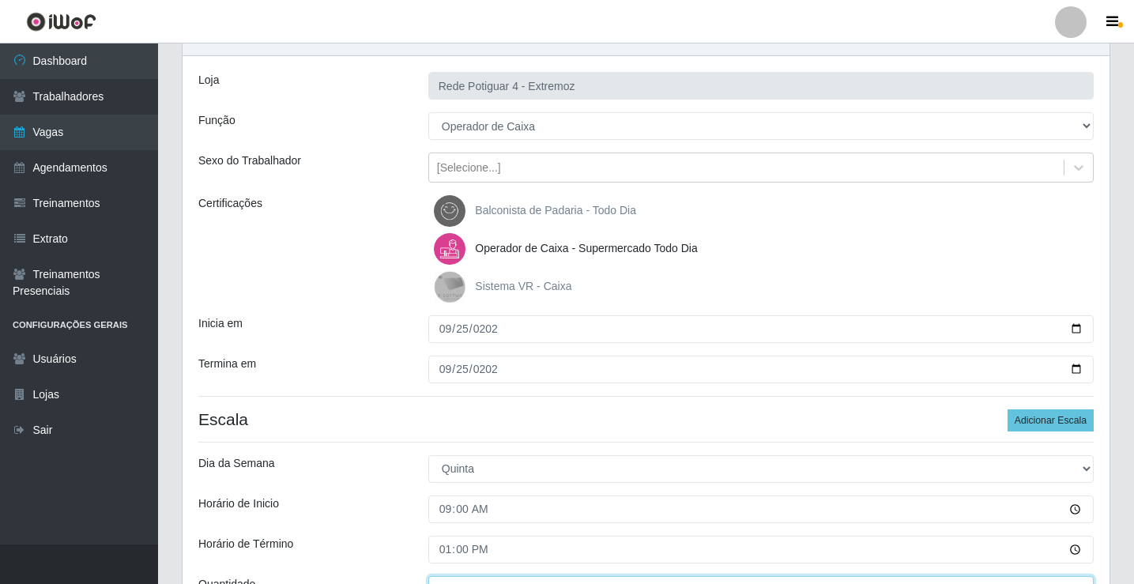
scroll to position [79, 0]
type input "01_"
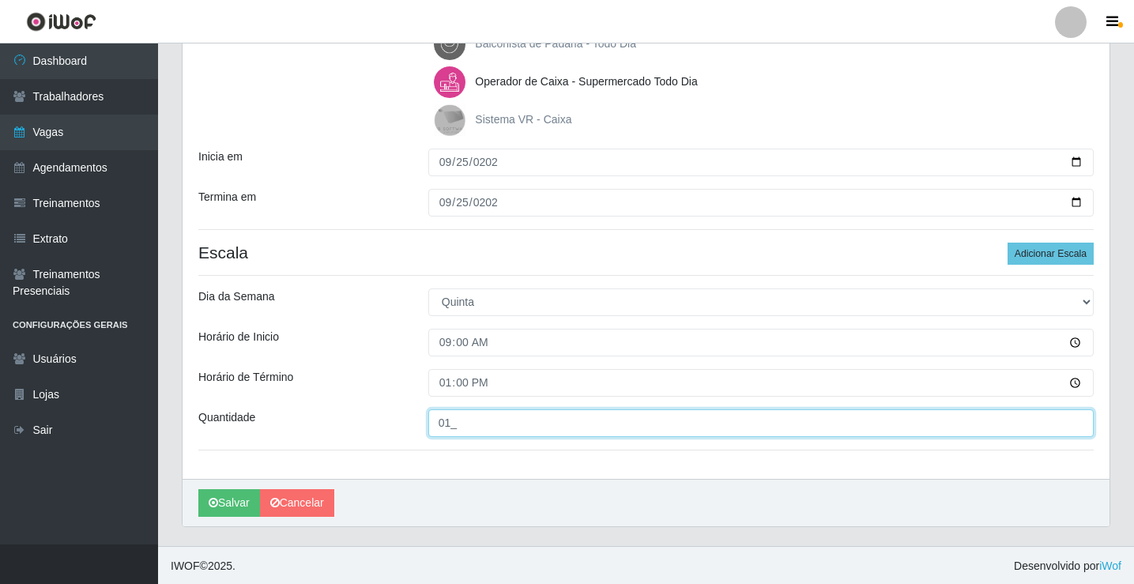
scroll to position [248, 0]
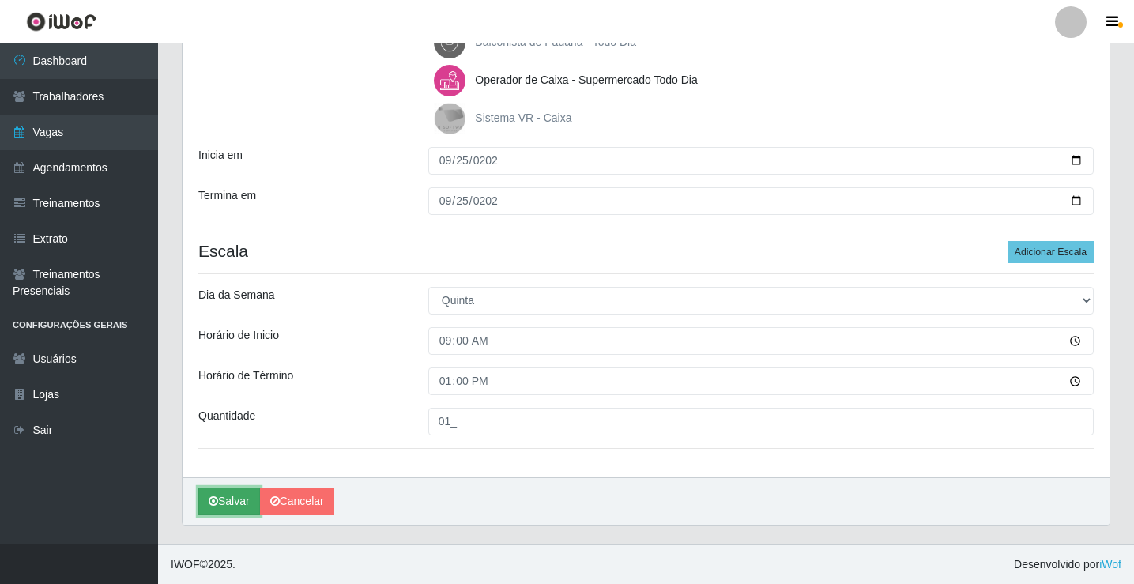
click at [220, 506] on button "Salvar" at bounding box center [229, 502] width 62 height 28
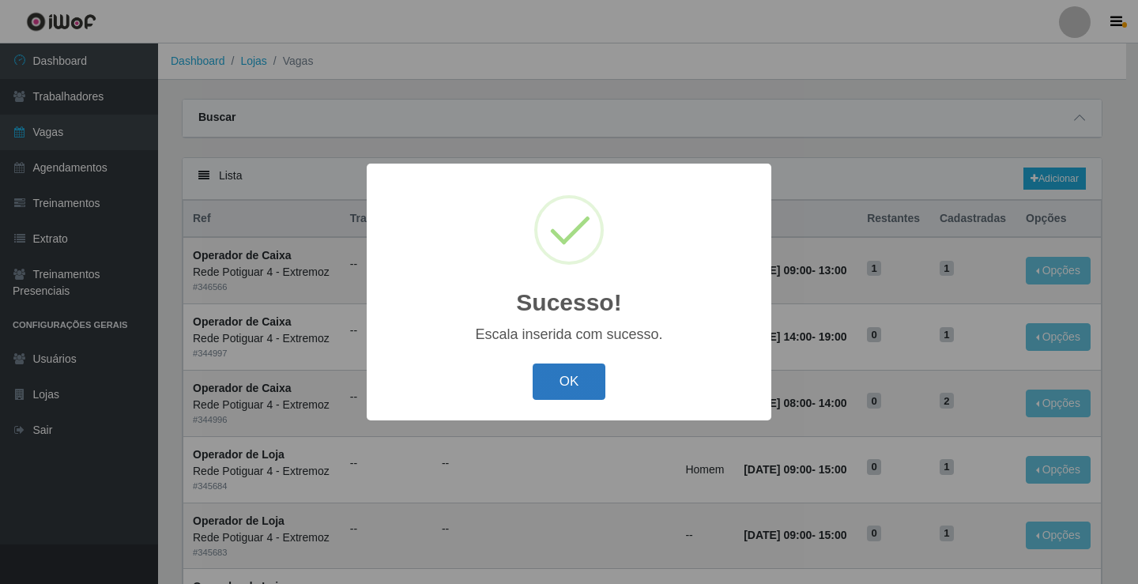
click at [595, 371] on button "OK" at bounding box center [569, 382] width 73 height 37
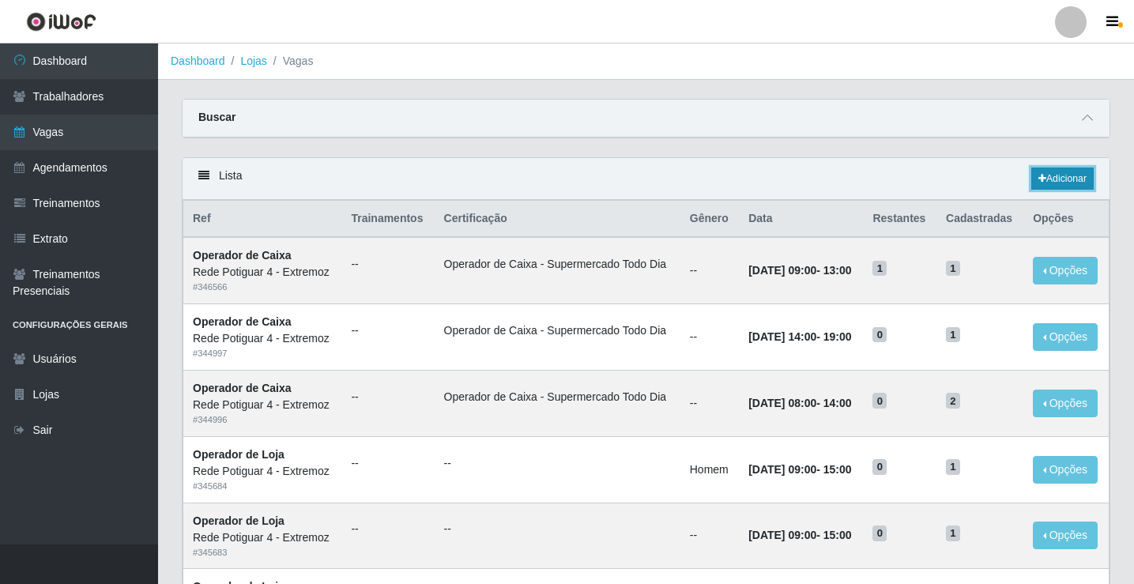
click at [1065, 168] on link "Adicionar" at bounding box center [1062, 179] width 62 height 22
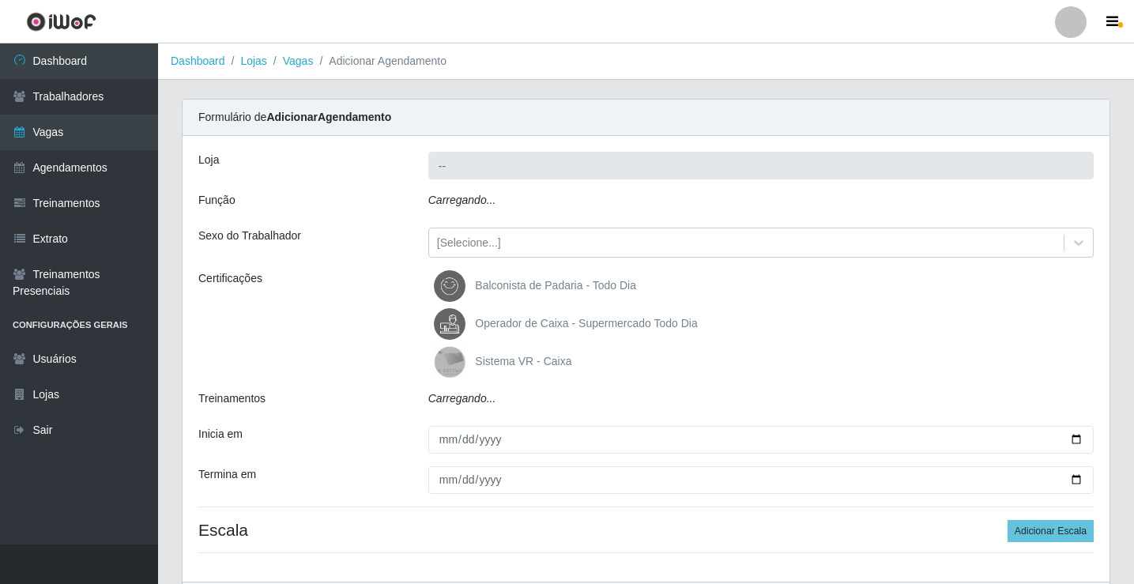
type input "Rede Potiguar 4 - Extremoz"
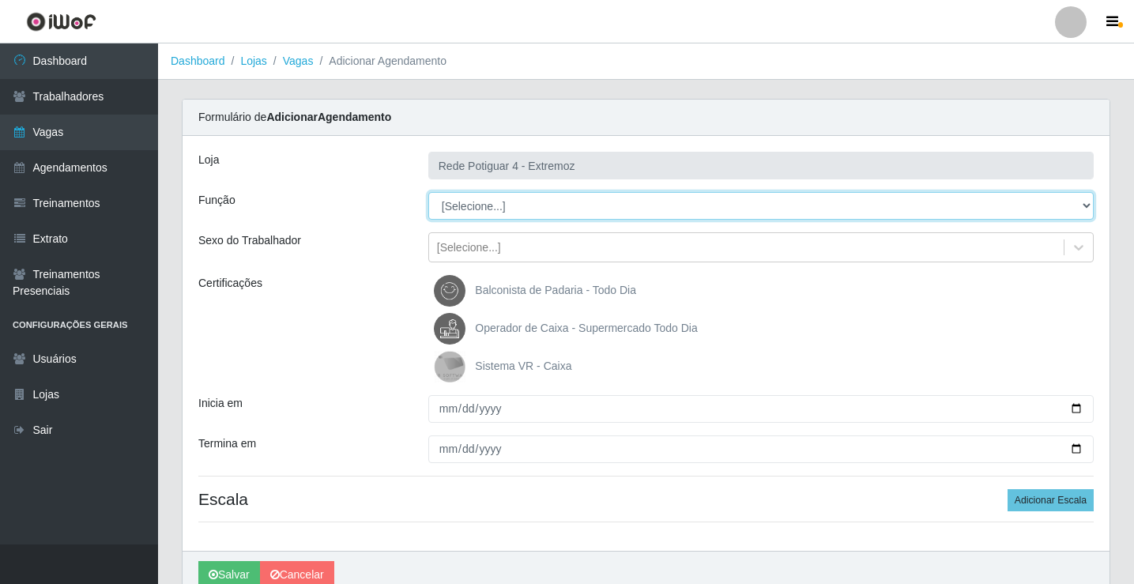
click at [461, 209] on select "[Selecione...] ASG Auxiliar de Estacionamento Balconista Embalador Operador de …" at bounding box center [760, 206] width 665 height 28
select select "22"
click at [428, 192] on select "[Selecione...] ASG Auxiliar de Estacionamento Balconista Embalador Operador de …" at bounding box center [760, 206] width 665 height 28
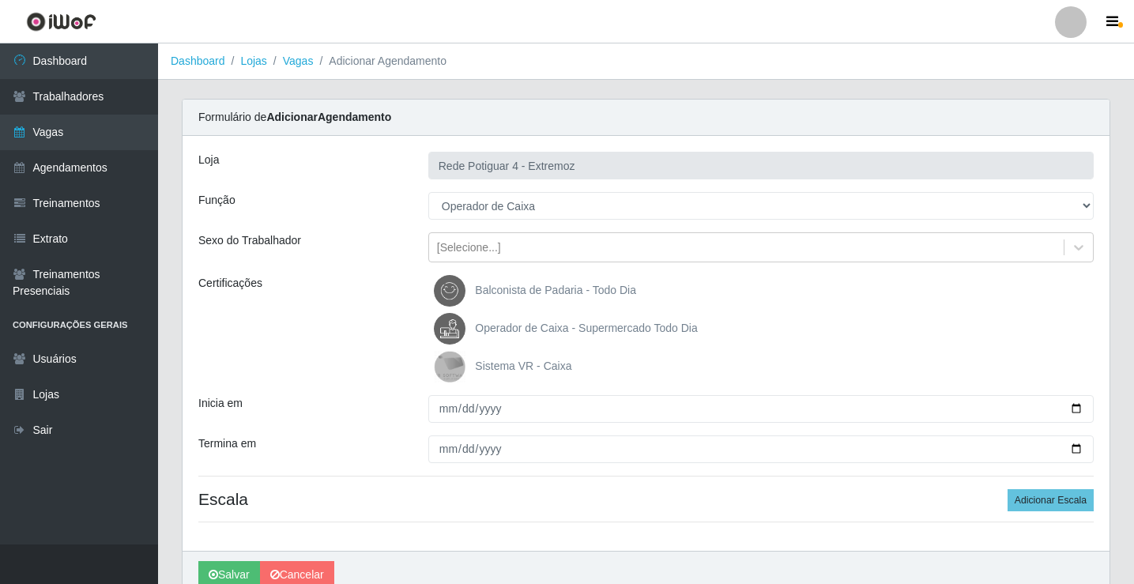
click at [511, 325] on span "Operador de Caixa - Supermercado Todo Dia" at bounding box center [586, 328] width 222 height 13
click at [0, 0] on input "Operador de Caixa - Supermercado Todo Dia" at bounding box center [0, 0] width 0 height 0
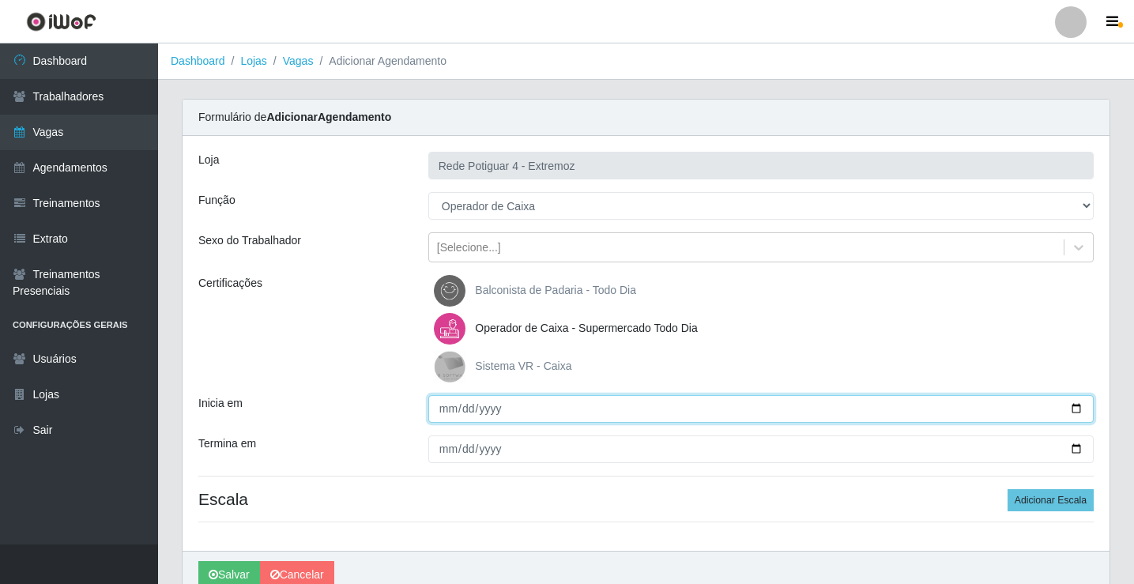
click at [443, 408] on input "Inicia em" at bounding box center [760, 409] width 665 height 28
type input "[DATE]"
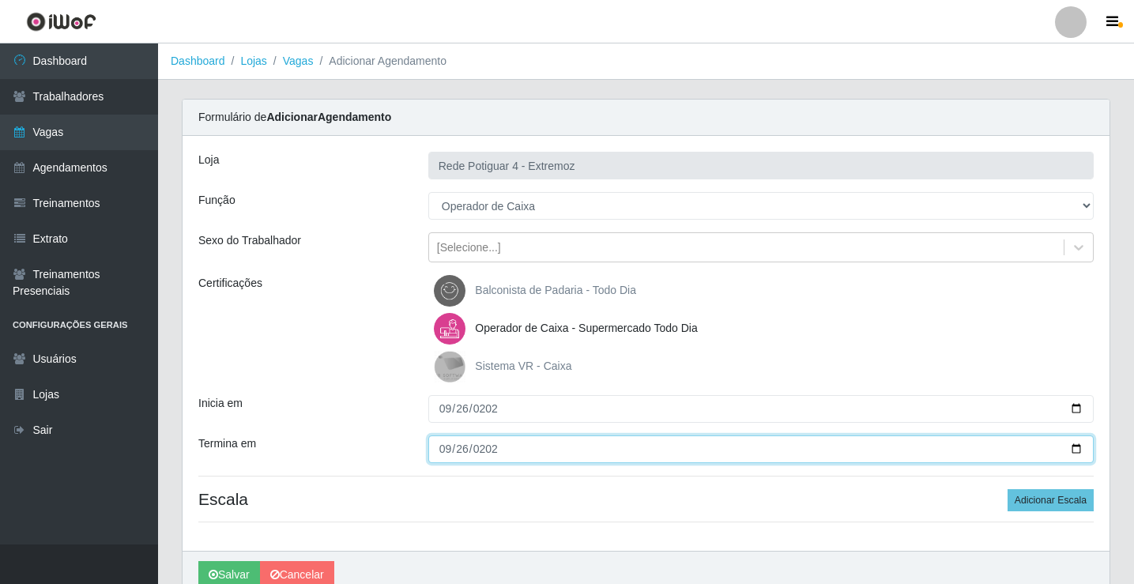
type input "[DATE]"
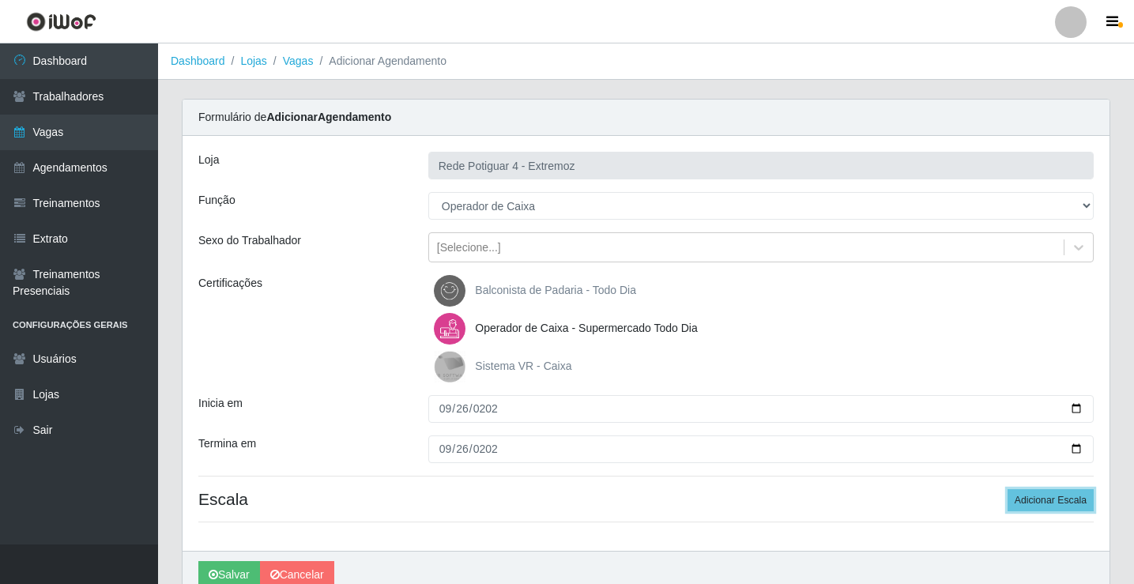
click at [1008, 489] on button "Adicionar Escala" at bounding box center [1051, 500] width 86 height 22
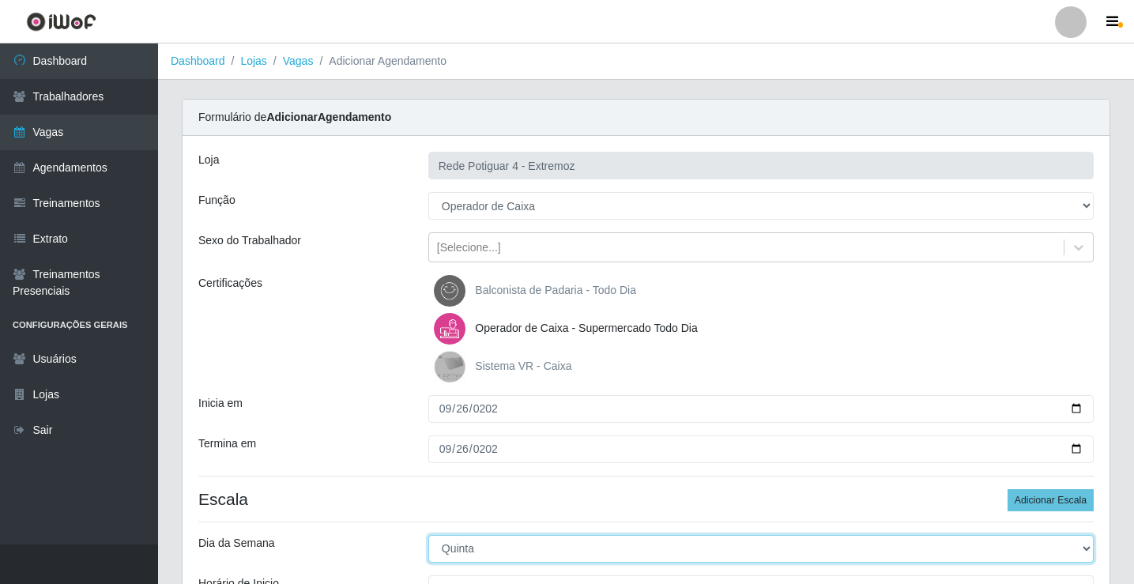
select select "5"
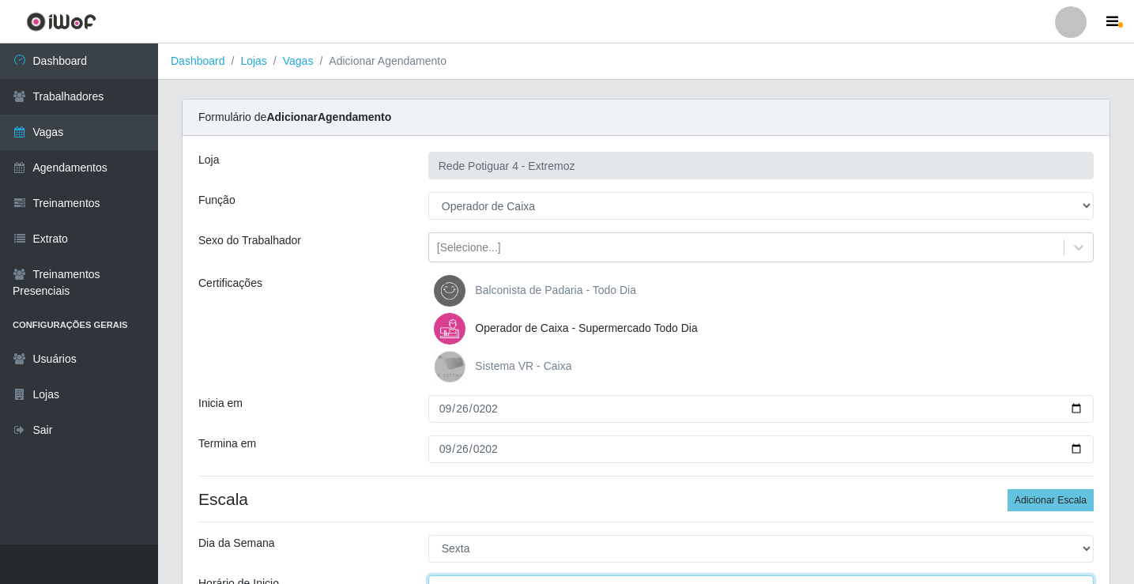
scroll to position [19, 0]
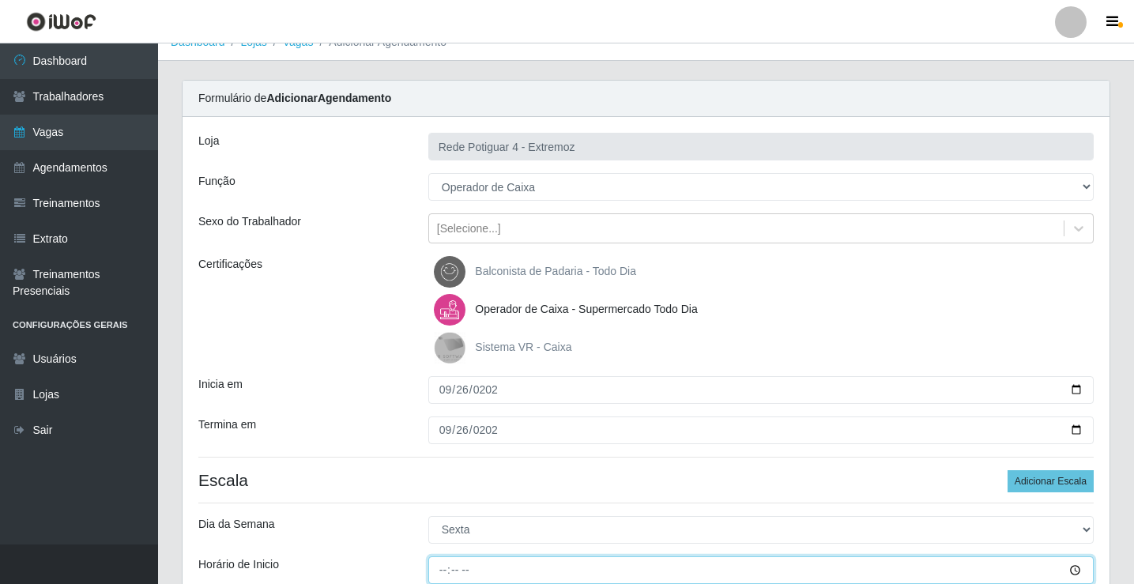
type input "08:00"
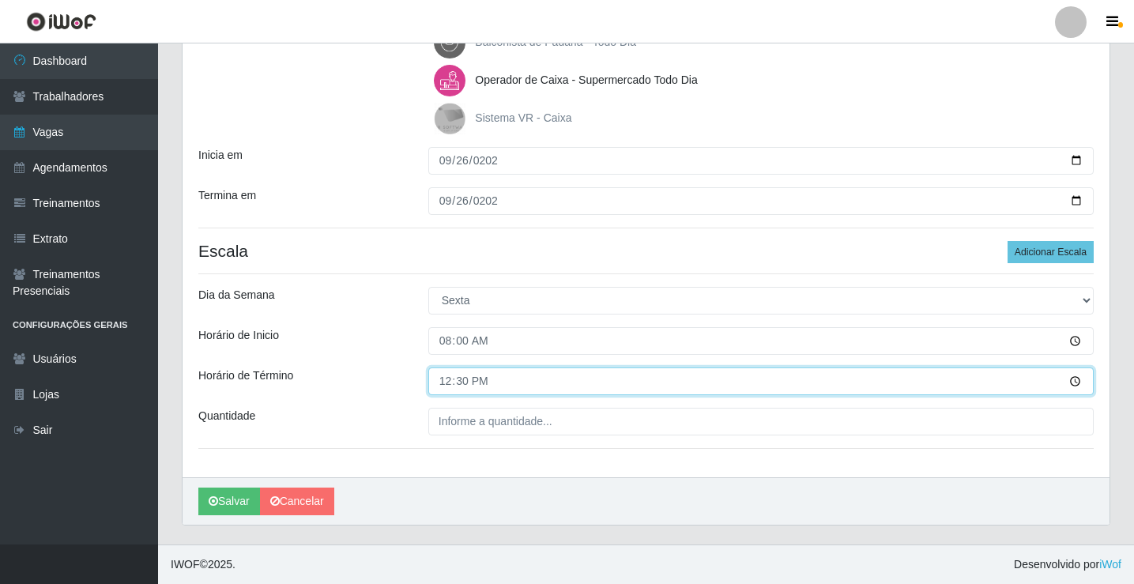
type input "12:00"
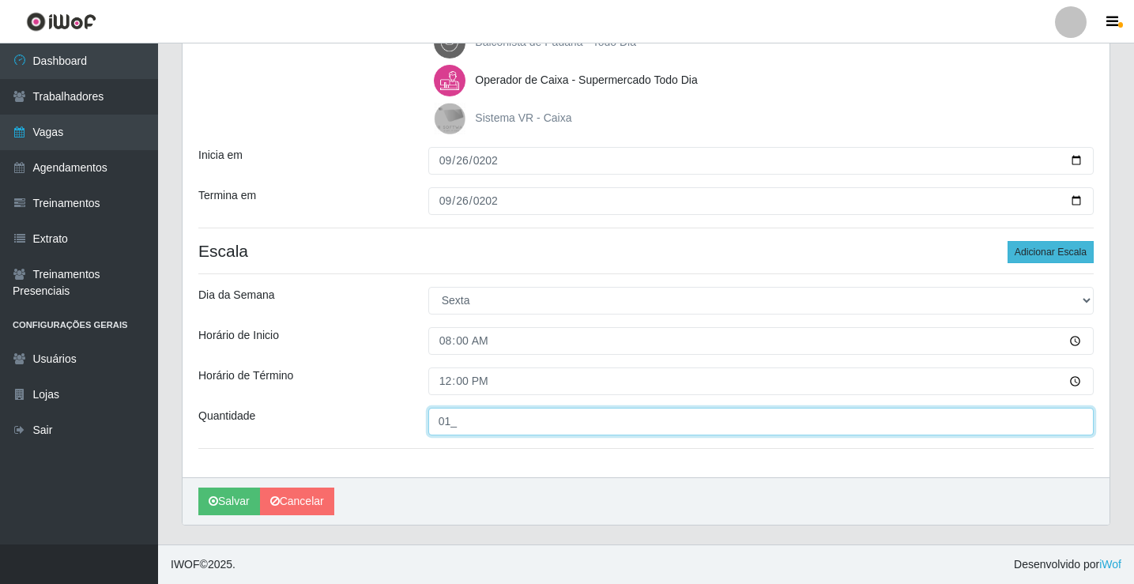
type input "01_"
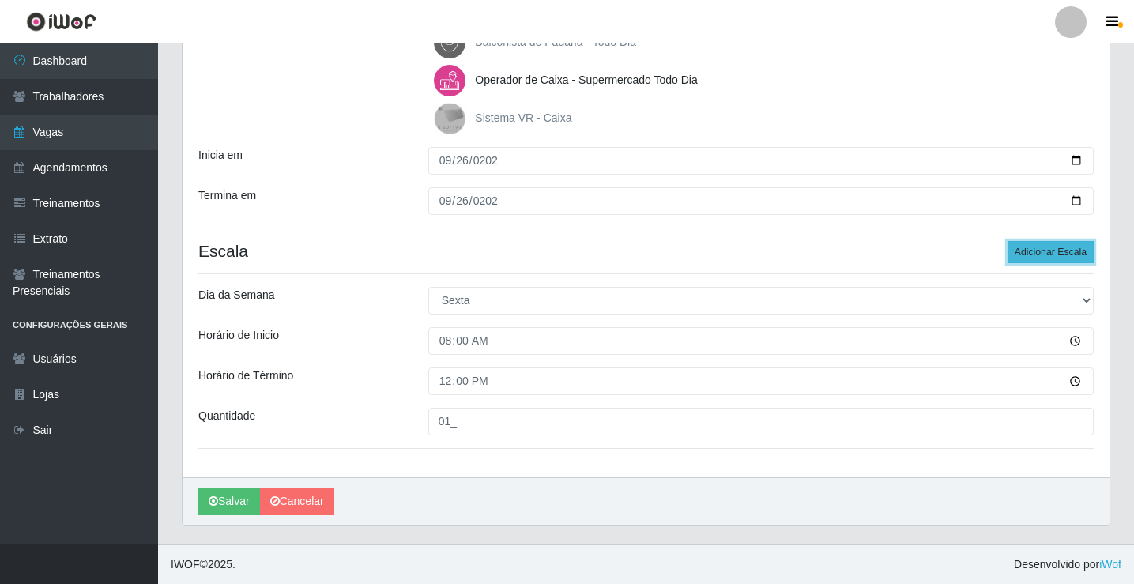
drag, startPoint x: 1042, startPoint y: 252, endPoint x: 485, endPoint y: 446, distance: 589.9
click at [1042, 252] on button "Adicionar Escala" at bounding box center [1051, 252] width 86 height 22
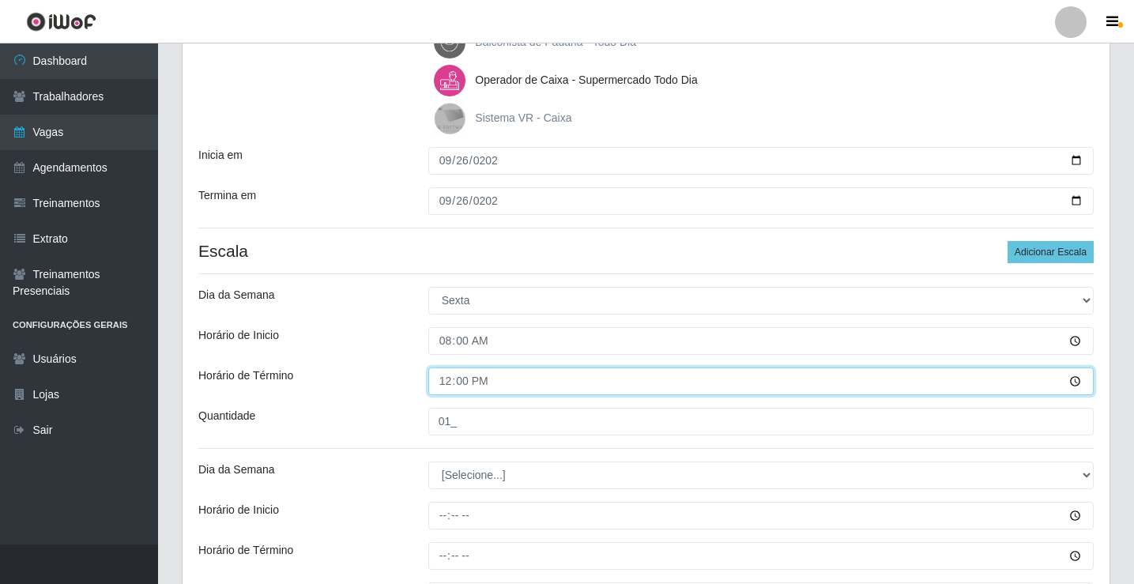
click at [458, 386] on input "12:00" at bounding box center [760, 381] width 665 height 28
type input "12:30"
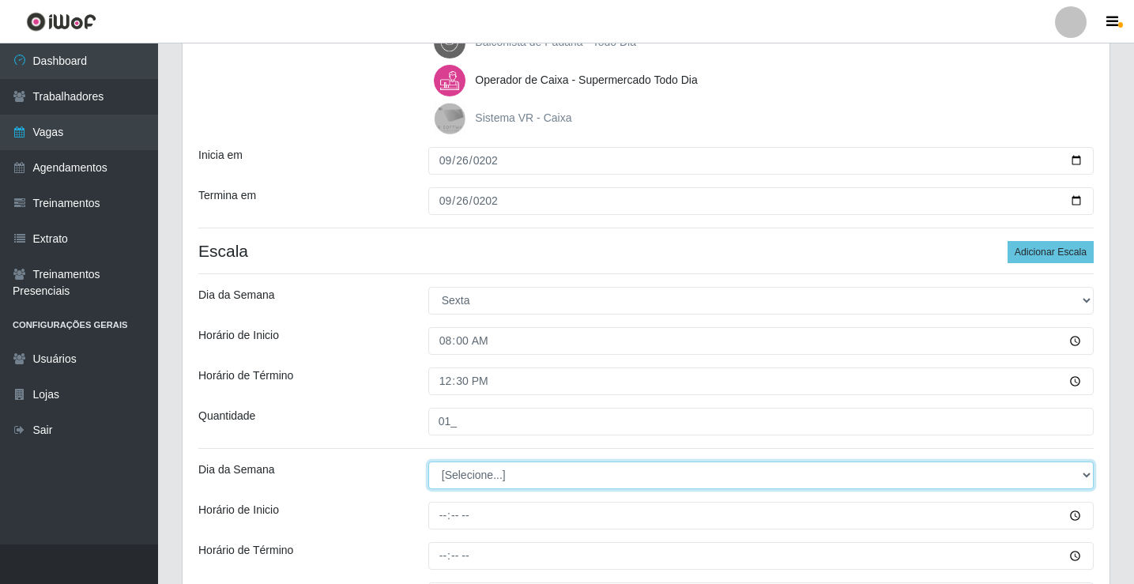
drag, startPoint x: 459, startPoint y: 481, endPoint x: 463, endPoint y: 492, distance: 11.7
click at [459, 481] on select "[Selecione...] Segunda Terça Quarta Quinta Sexta Sábado Domingo" at bounding box center [760, 476] width 665 height 28
select select "5"
click at [428, 462] on select "[Selecione...] Segunda Terça Quarta Quinta Sexta Sábado Domingo" at bounding box center [760, 476] width 665 height 28
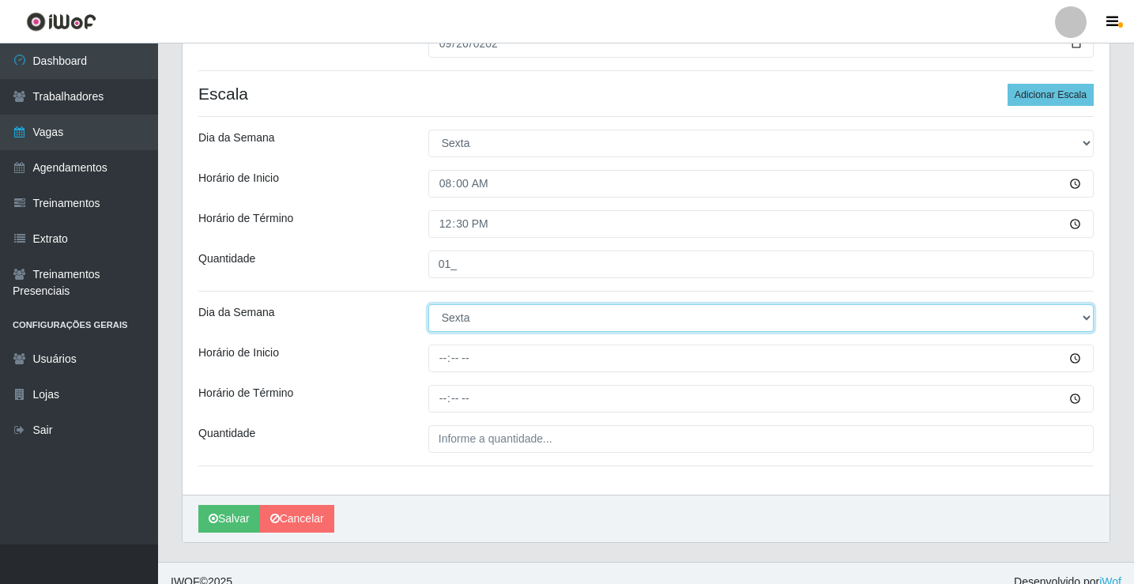
scroll to position [406, 0]
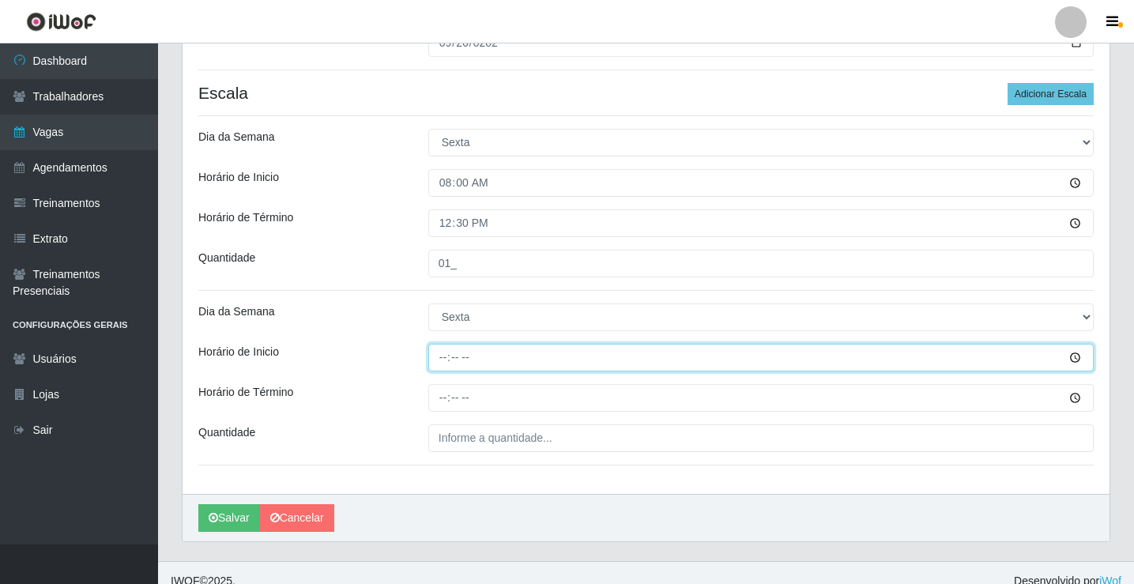
click at [443, 356] on input "Horário de Inicio" at bounding box center [760, 358] width 665 height 28
type input "14:00"
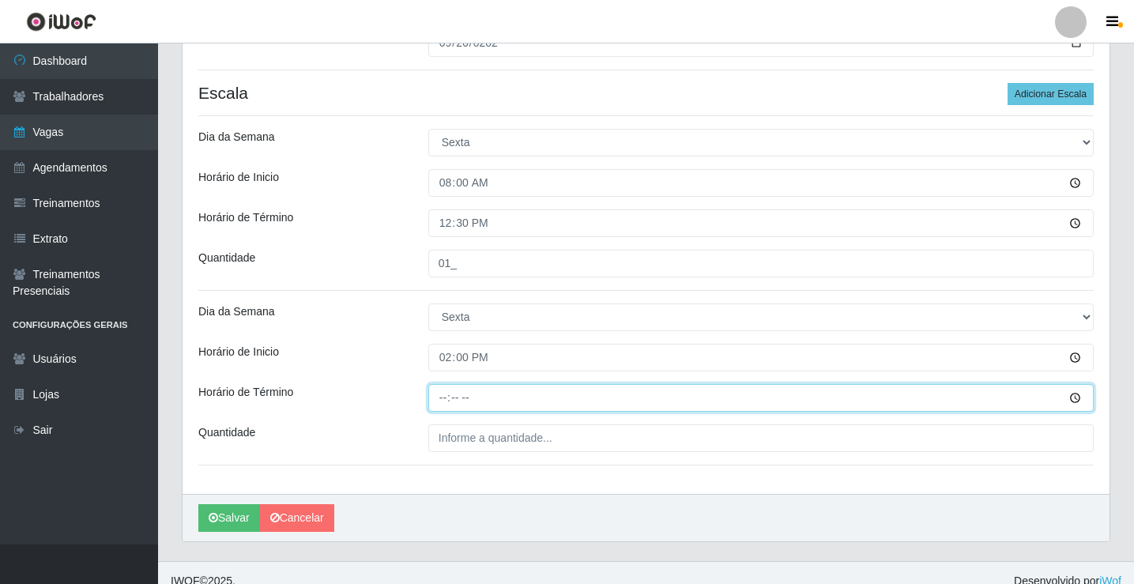
type input "20:00"
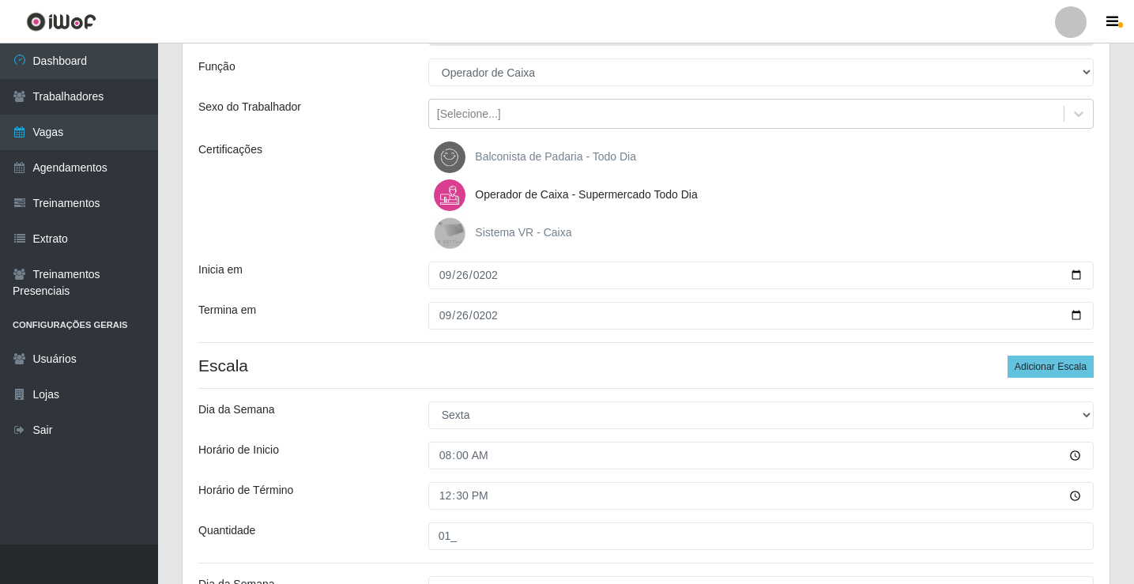
scroll to position [169, 0]
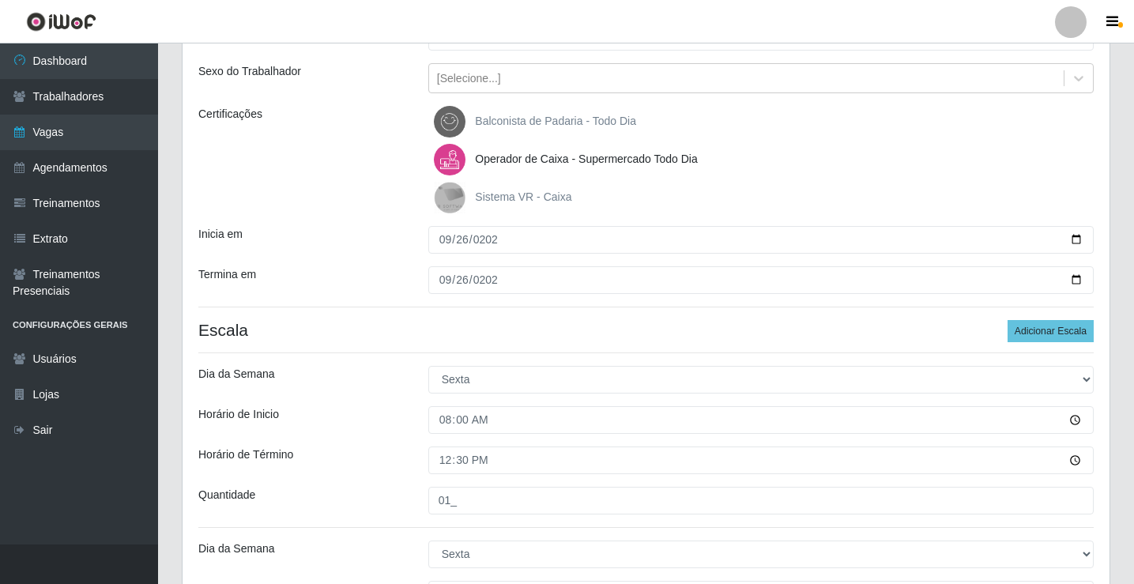
type input "01_"
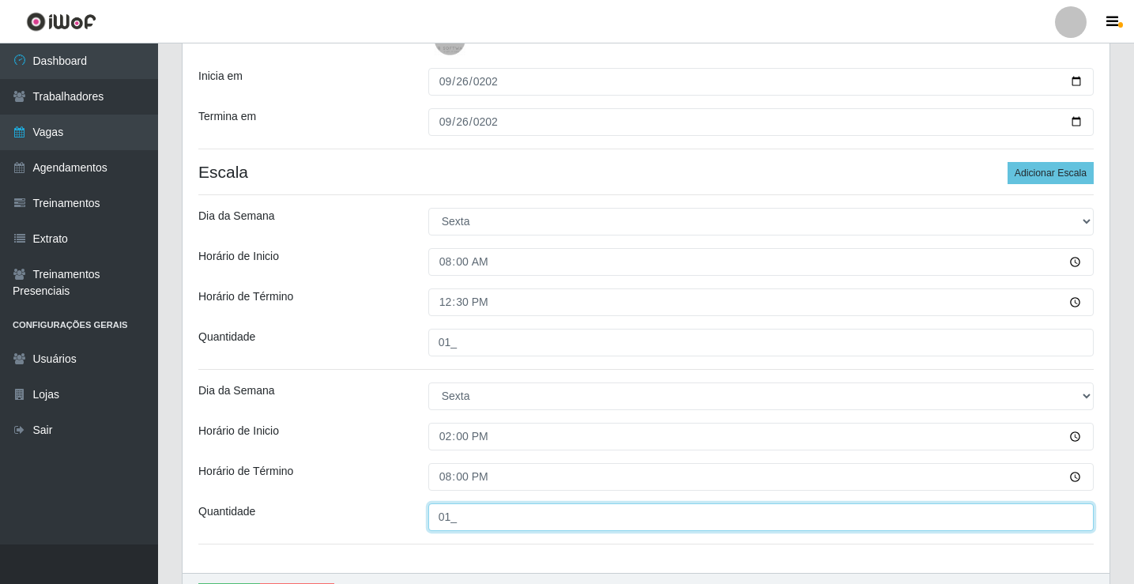
scroll to position [406, 0]
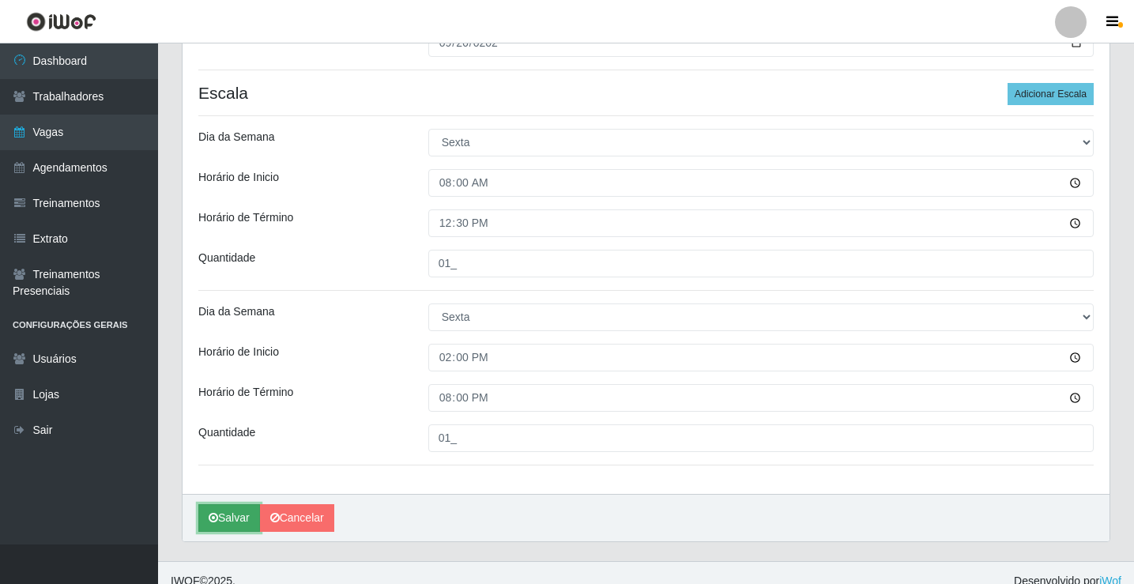
click at [228, 523] on button "Salvar" at bounding box center [229, 518] width 62 height 28
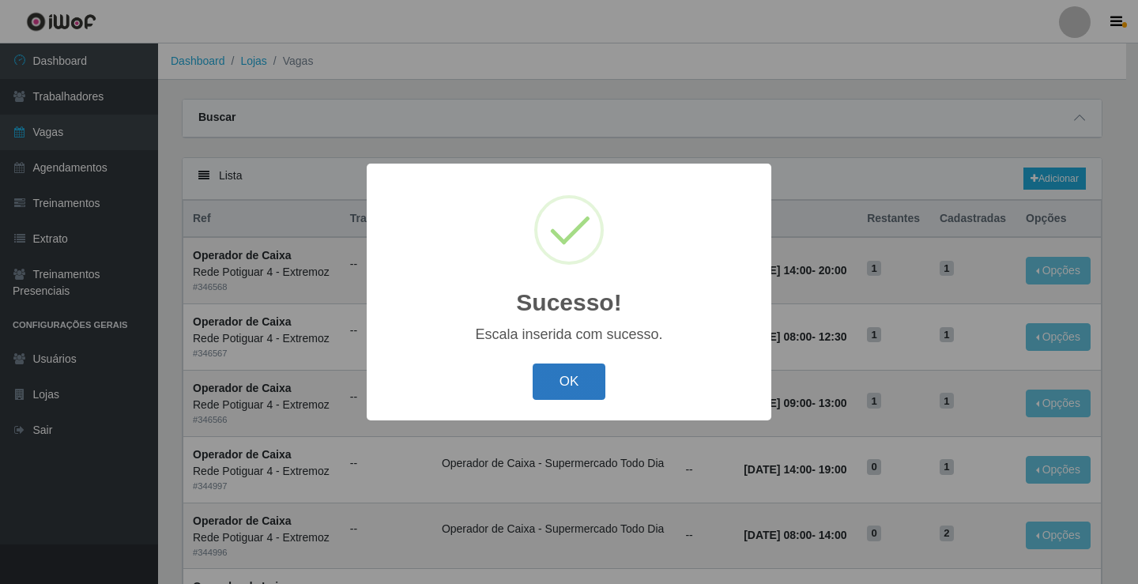
click at [549, 386] on button "OK" at bounding box center [569, 382] width 73 height 37
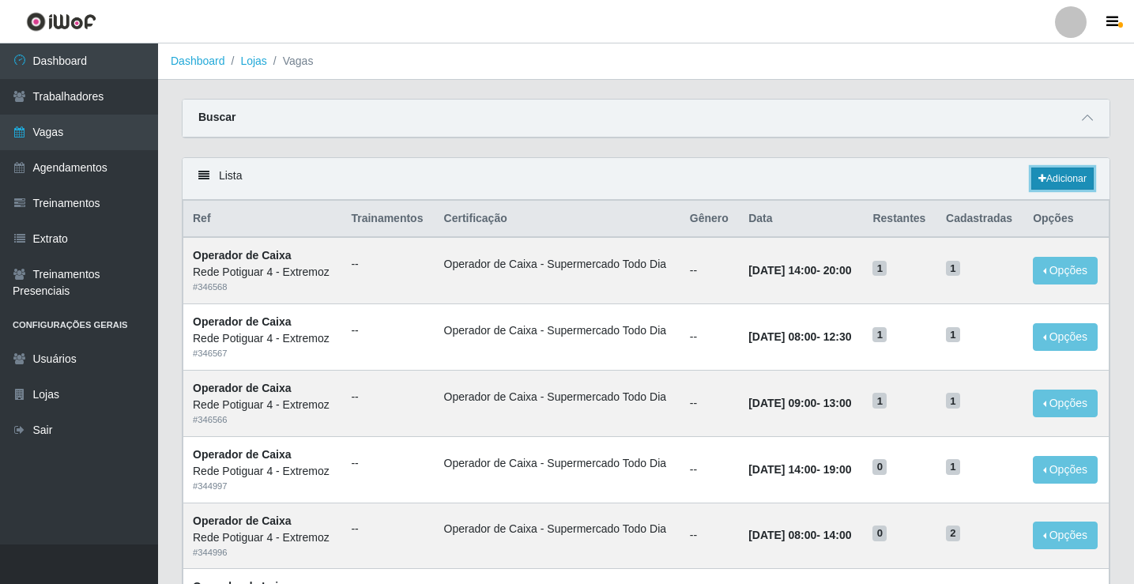
click at [1054, 170] on link "Adicionar" at bounding box center [1062, 179] width 62 height 22
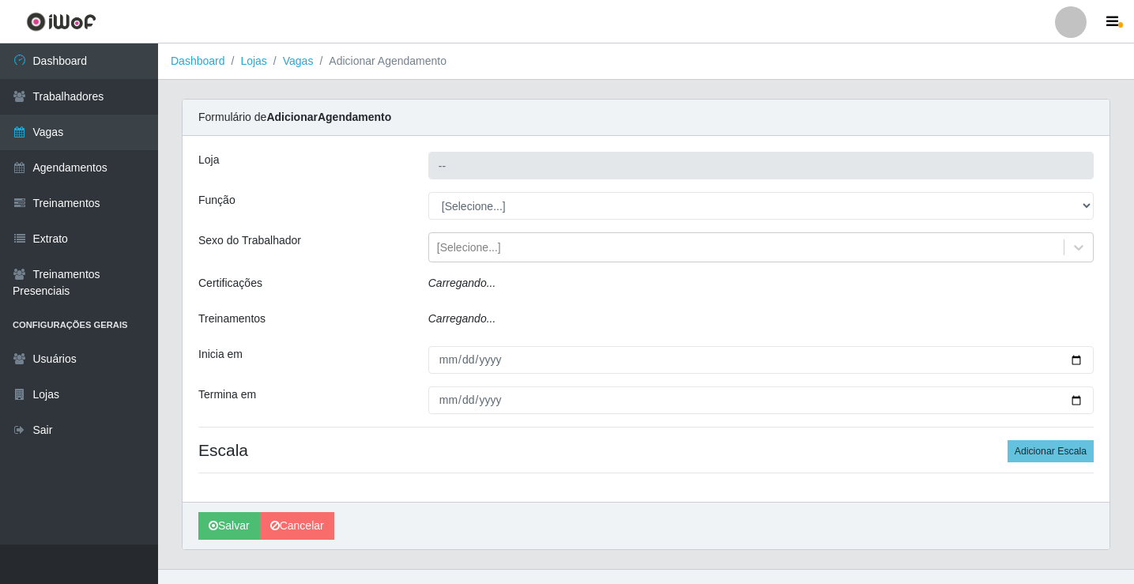
type input "Rede Potiguar 4 - Extremoz"
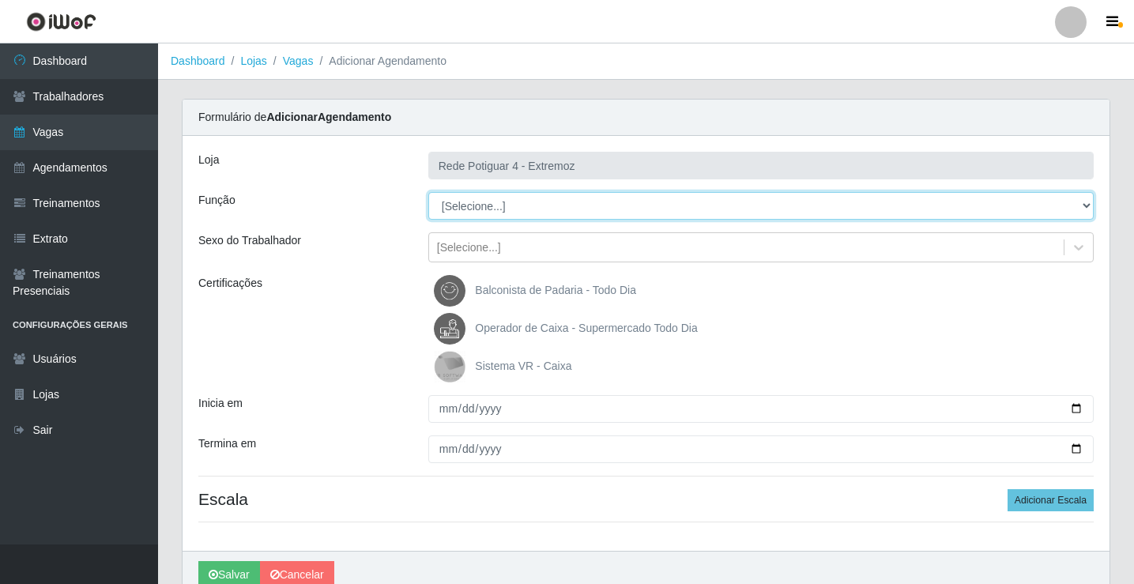
click at [493, 205] on select "[Selecione...] ASG Auxiliar de Estacionamento Balconista Embalador Operador de …" at bounding box center [760, 206] width 665 height 28
select select "22"
click at [428, 192] on select "[Selecione...] ASG Auxiliar de Estacionamento Balconista Embalador Operador de …" at bounding box center [760, 206] width 665 height 28
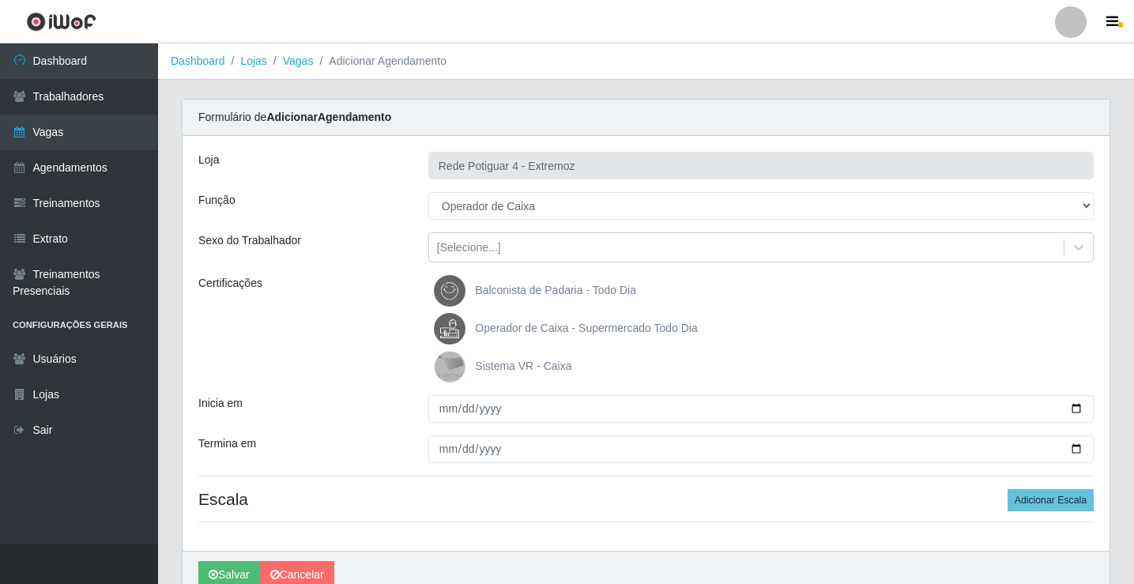
click at [492, 329] on span "Operador de Caixa - Supermercado Todo Dia" at bounding box center [586, 328] width 222 height 13
click at [0, 0] on input "Operador de Caixa - Supermercado Todo Dia" at bounding box center [0, 0] width 0 height 0
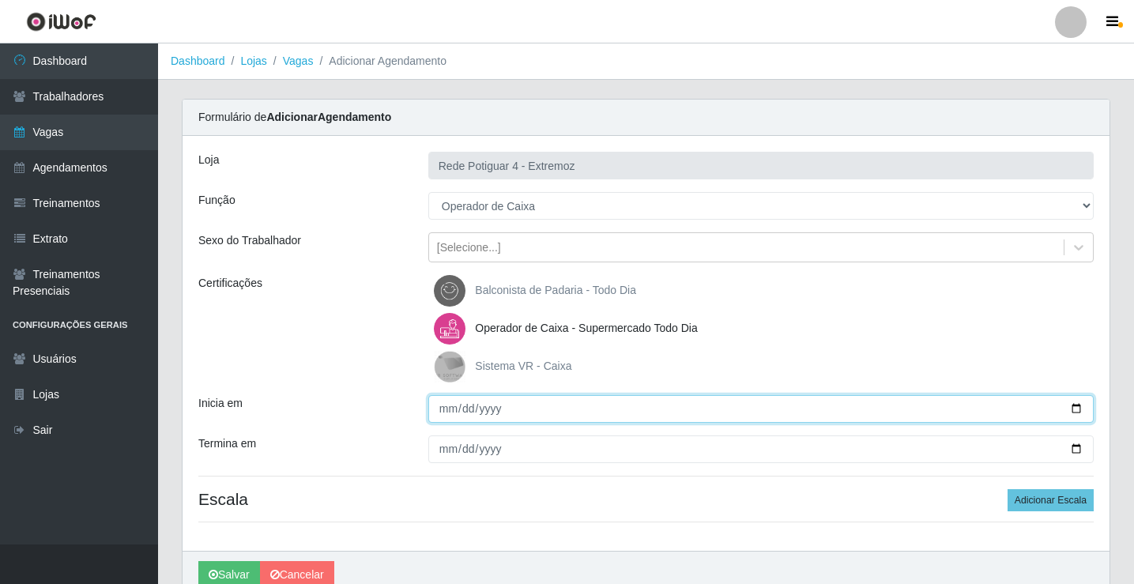
click at [448, 410] on input "Inicia em" at bounding box center [760, 409] width 665 height 28
type input "[DATE]"
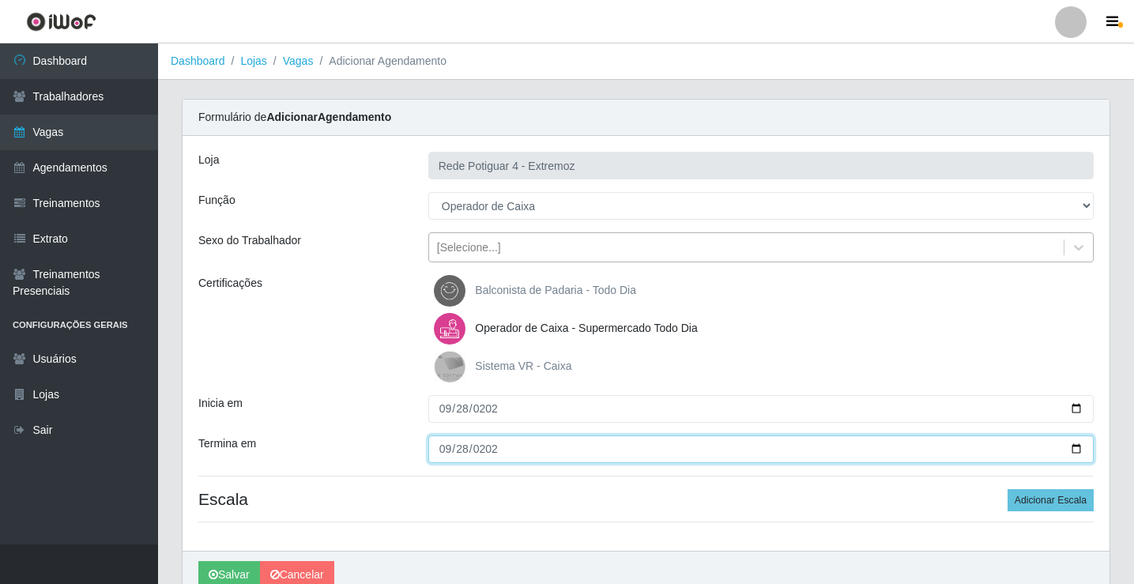
type input "[DATE]"
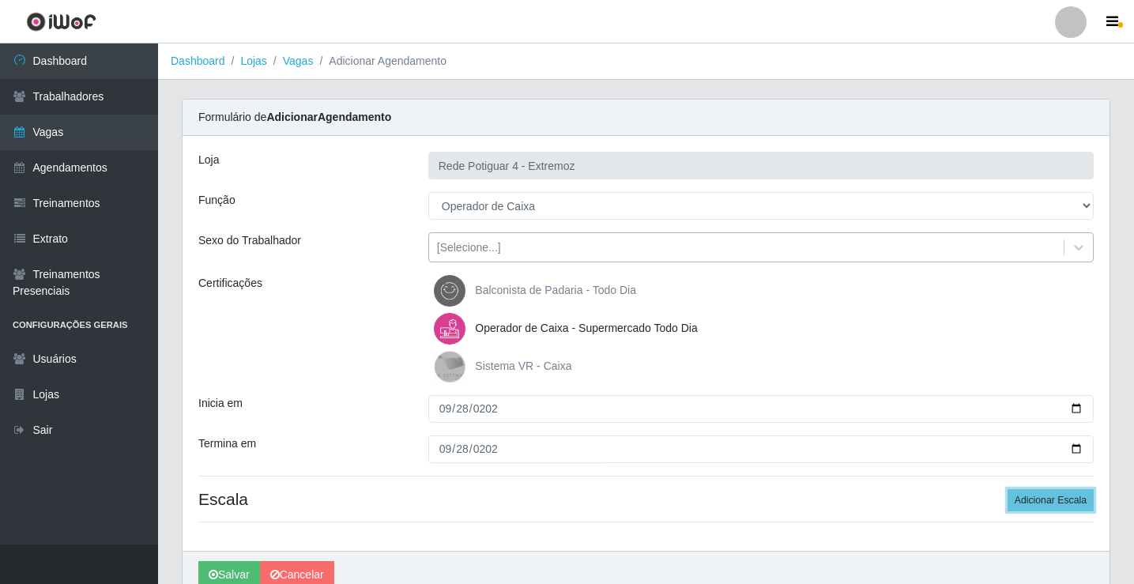
click at [1008, 489] on button "Adicionar Escala" at bounding box center [1051, 500] width 86 height 22
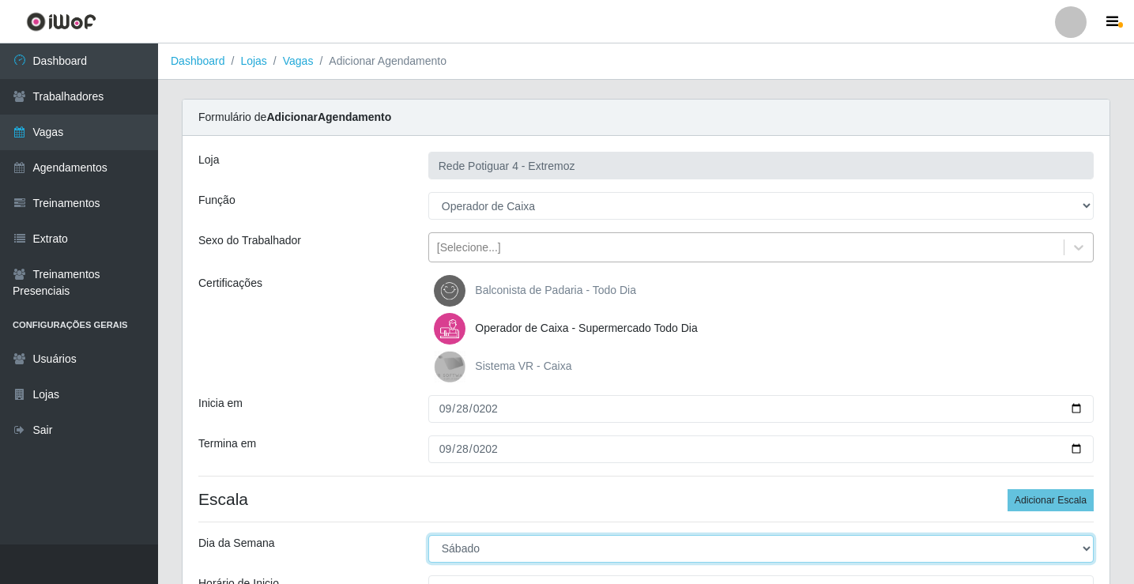
select select "0"
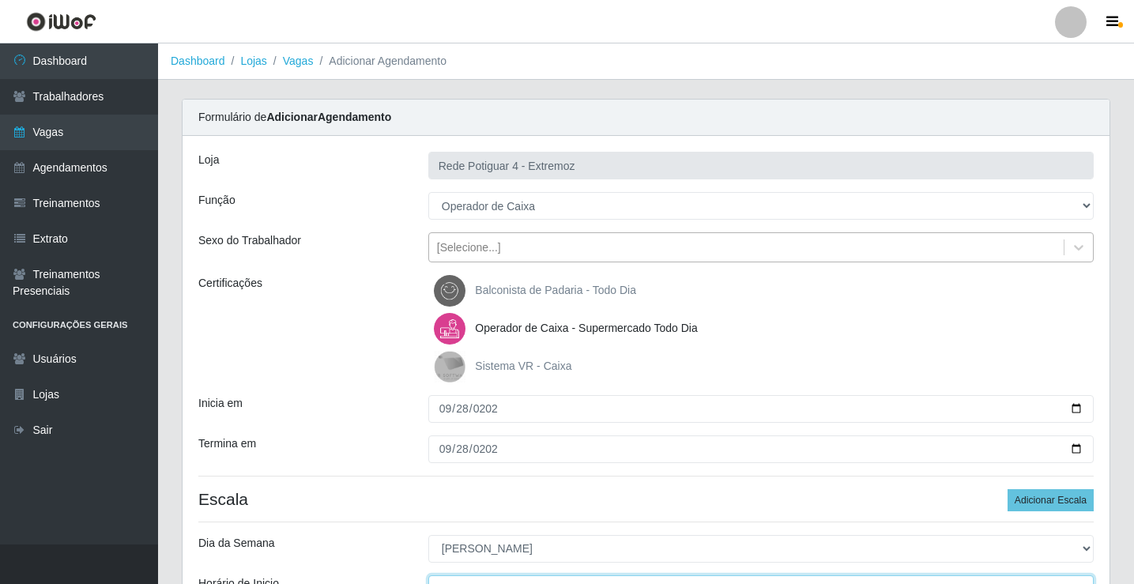
scroll to position [19, 0]
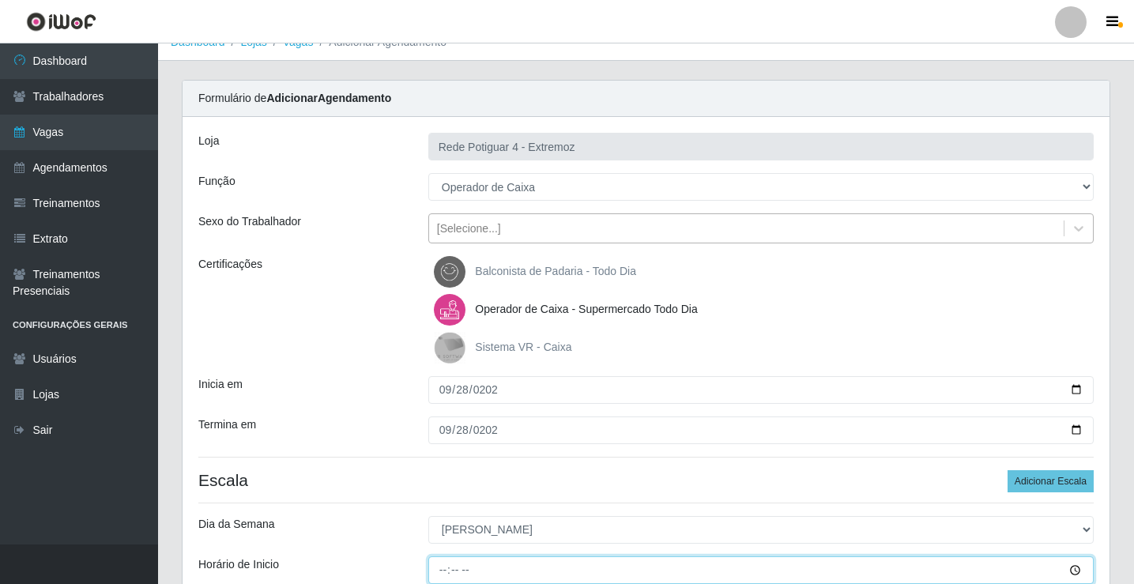
type input "07:00"
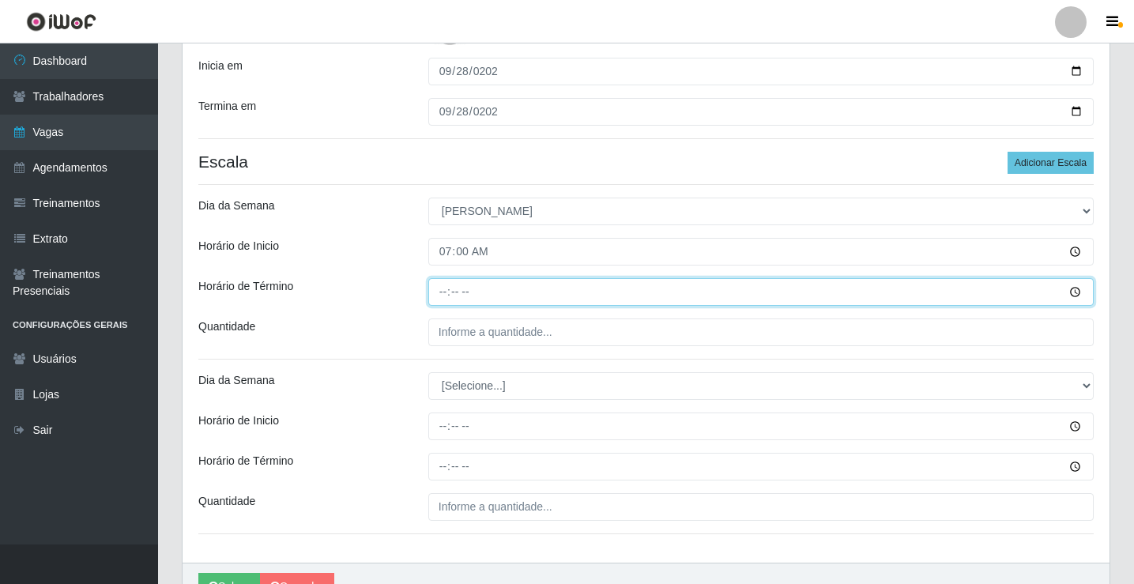
type input "13:00"
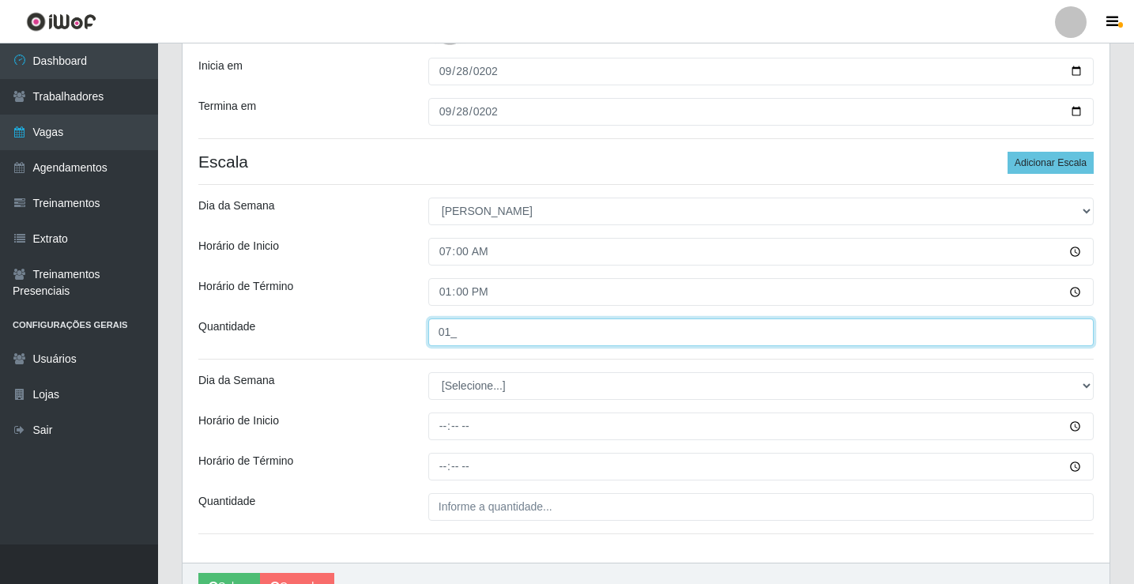
type input "01_"
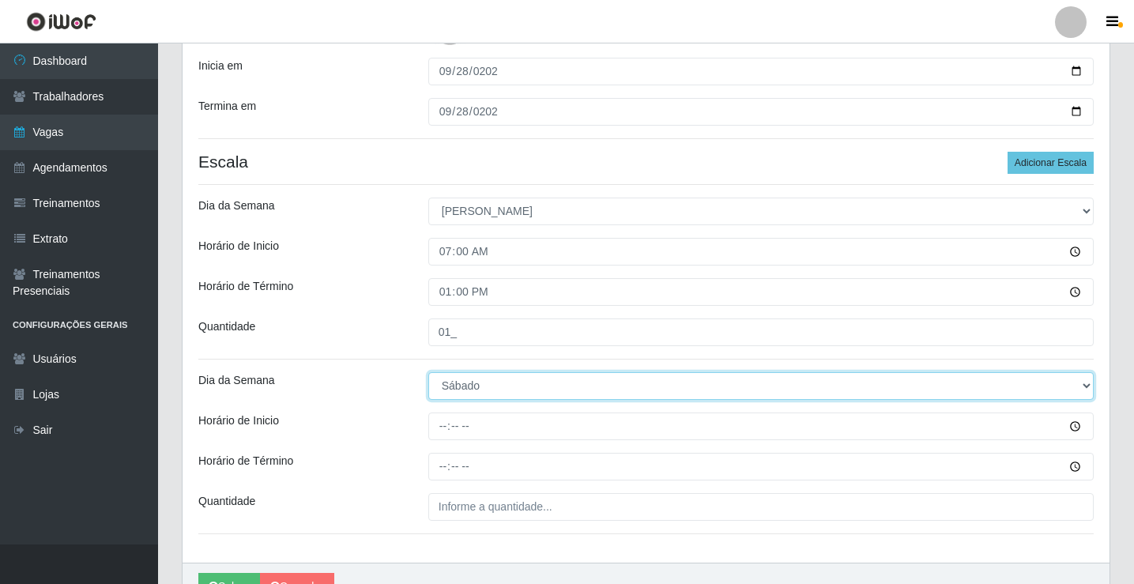
select select "0"
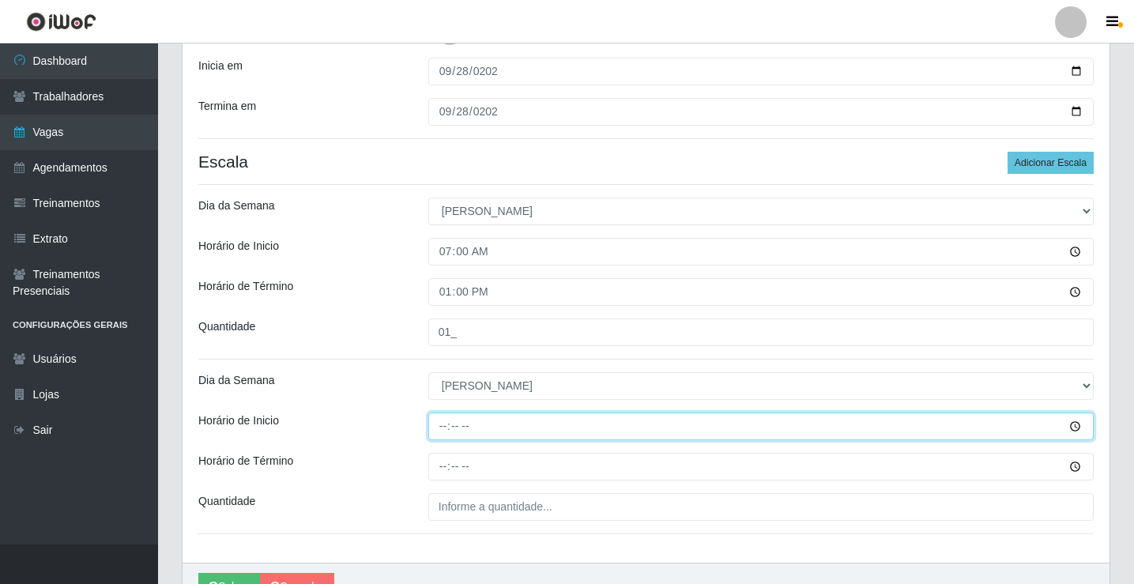
type input "08:00"
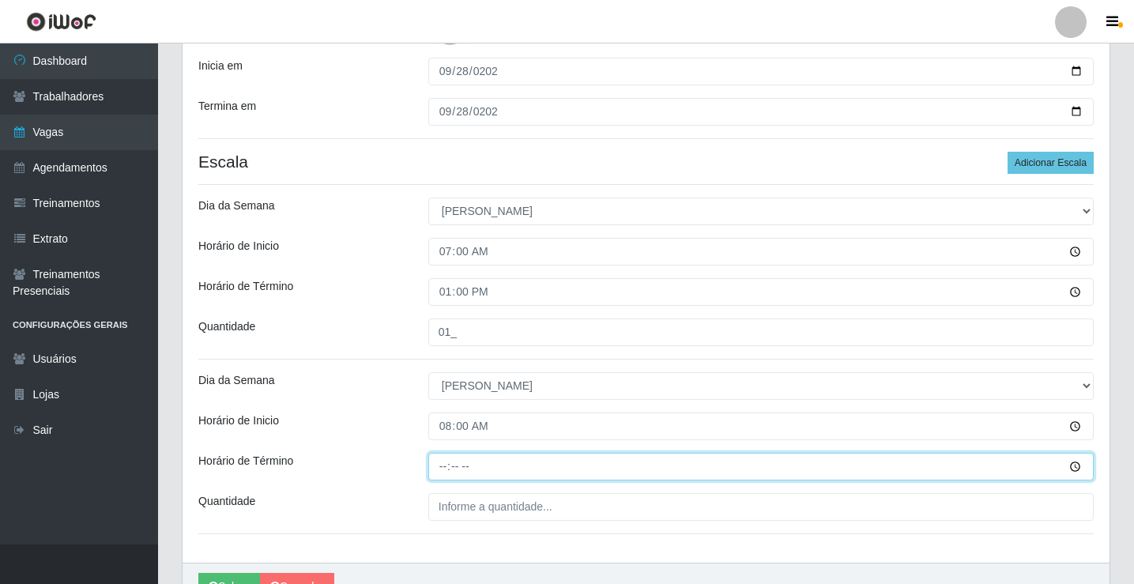
type input "14:00"
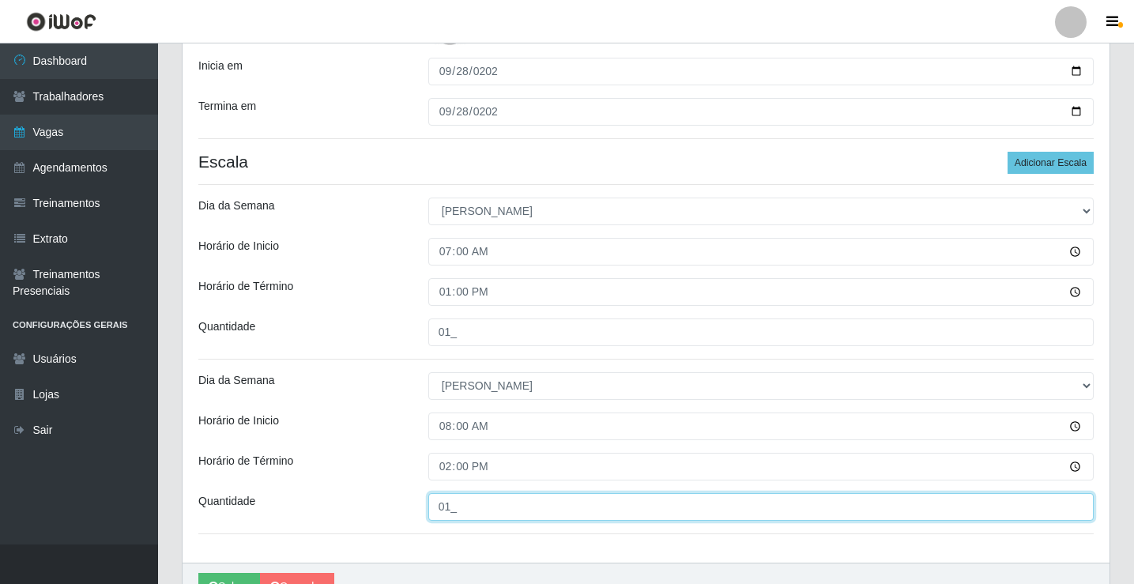
type input "01_"
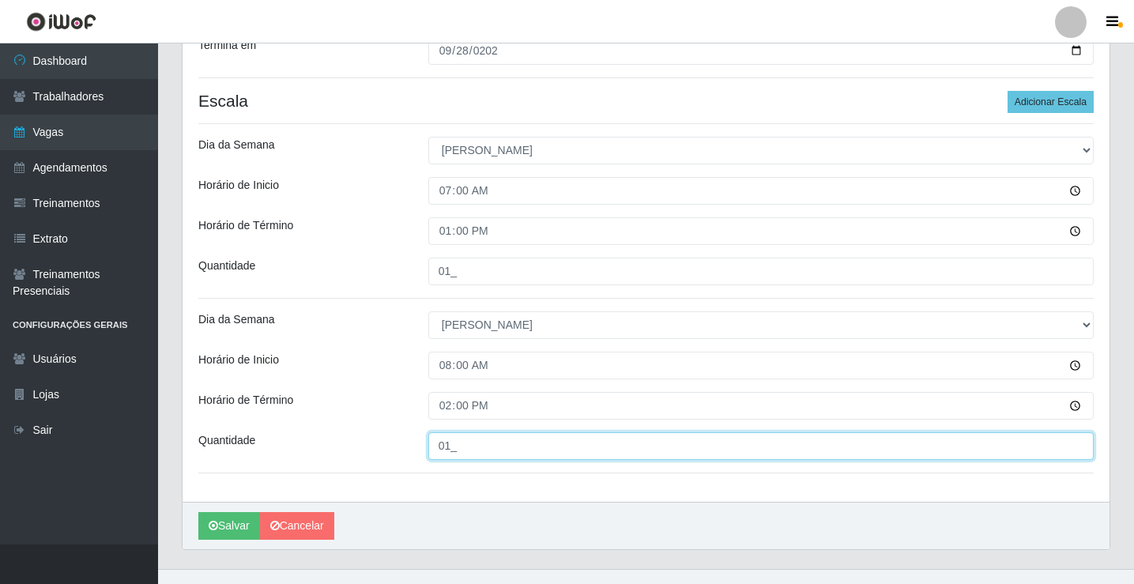
scroll to position [416, 0]
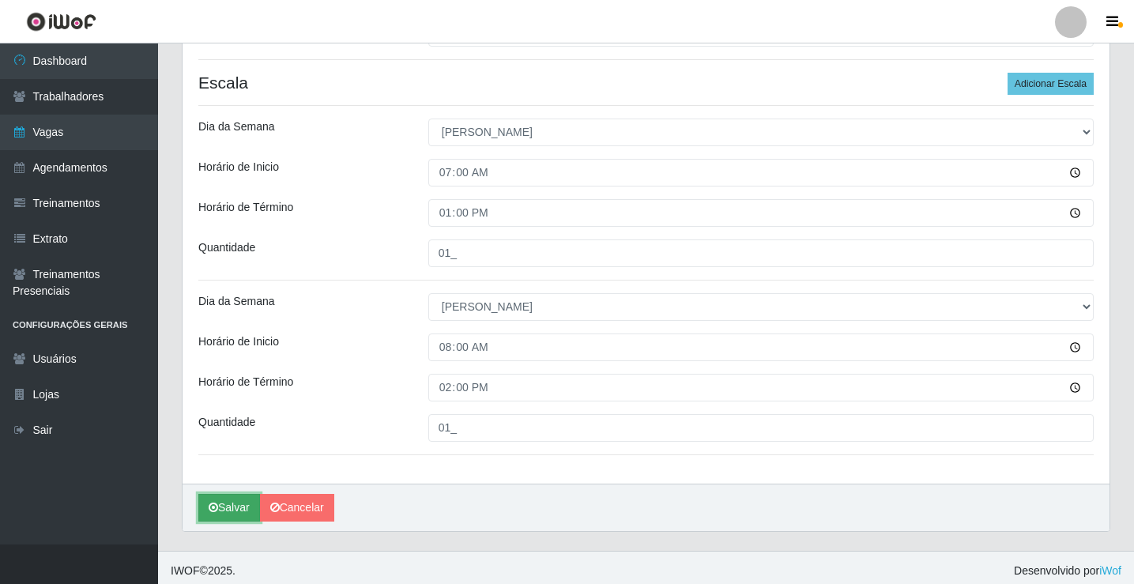
click at [227, 506] on button "Salvar" at bounding box center [229, 508] width 62 height 28
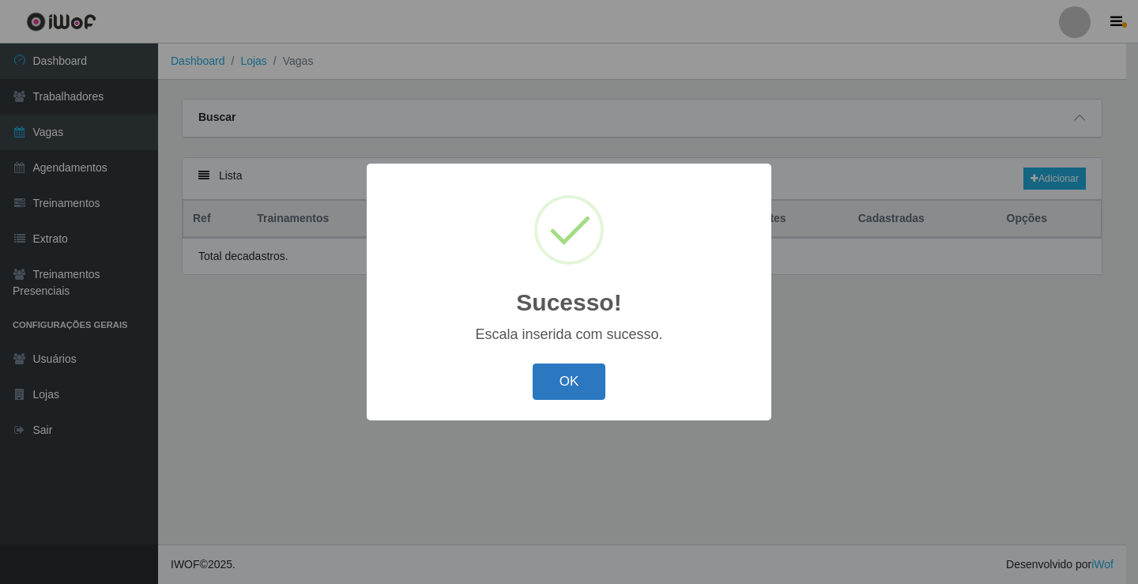
click at [562, 390] on button "OK" at bounding box center [569, 382] width 73 height 37
